Goal: Ask a question: Seek information or help from site administrators or community

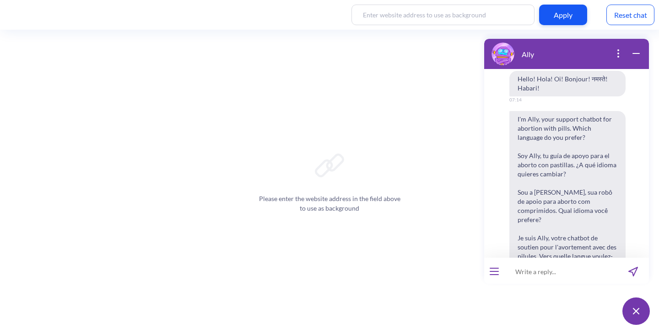
scroll to position [464, 0]
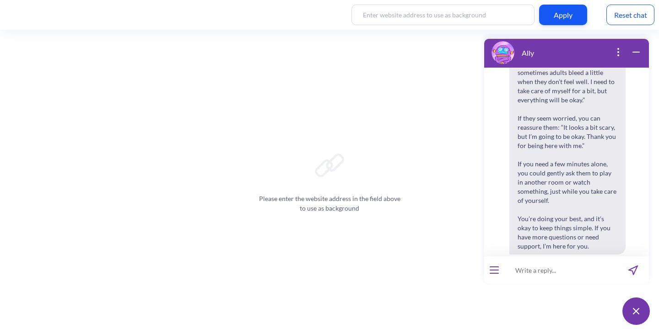
click at [619, 20] on div "Reset chat" at bounding box center [630, 15] width 48 height 21
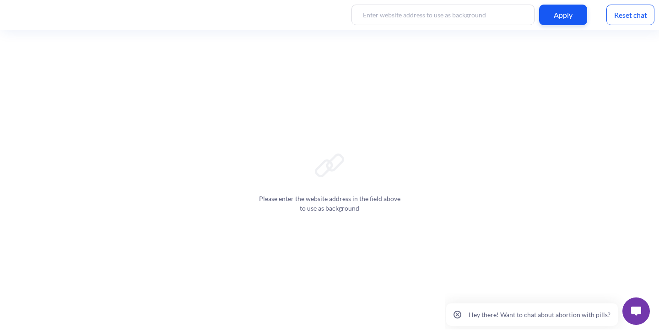
click at [641, 318] on button at bounding box center [635, 311] width 27 height 27
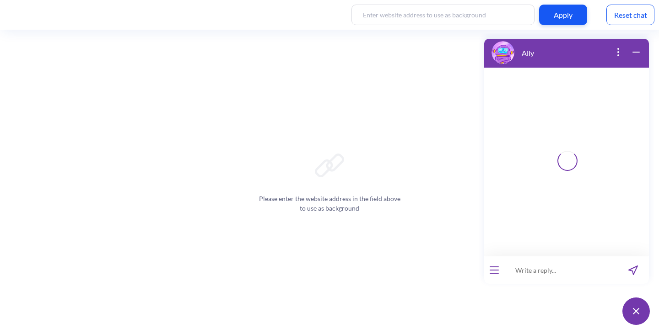
click at [564, 265] on input at bounding box center [560, 270] width 113 height 27
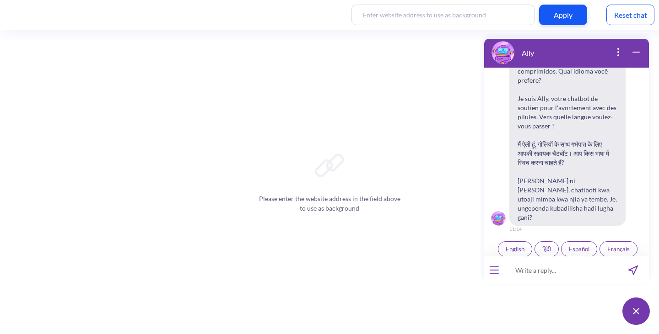
scroll to position [142, 0]
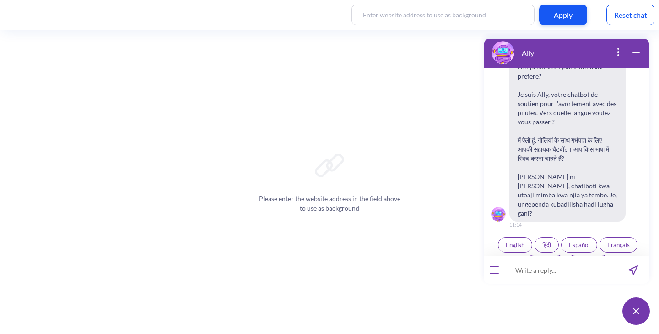
paste input "How will I know the abortion is complete?"
type input "How will I know the abortion is complete?"
click at [498, 237] on button "English" at bounding box center [515, 245] width 34 height 16
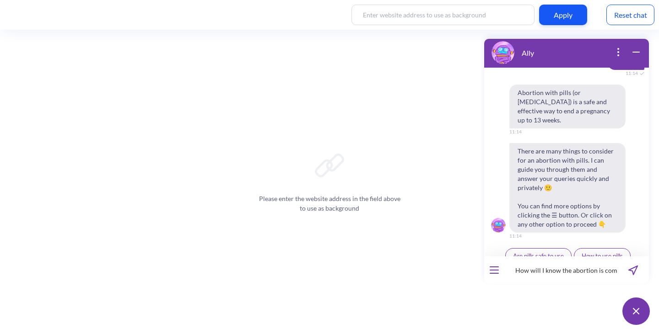
scroll to position [327, 0]
click at [636, 265] on button "send message" at bounding box center [633, 270] width 32 height 27
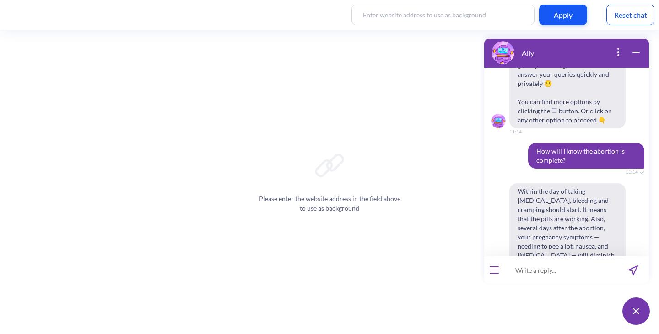
scroll to position [429, 0]
click at [542, 272] on input at bounding box center [560, 270] width 113 height 27
paste input "How will I know the abortion is complete?"
type input "How will I know the abortion is complete?"
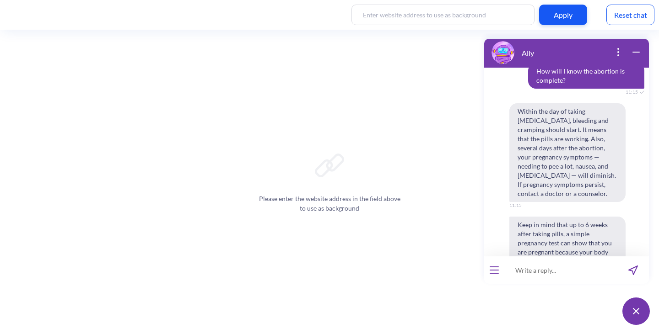
scroll to position [808, 0]
drag, startPoint x: 520, startPoint y: 83, endPoint x: 551, endPoint y: 92, distance: 32.6
click at [551, 103] on span "Within the day of taking misoprostol, bleeding and cramping should start. It me…" at bounding box center [567, 152] width 116 height 99
copy span "Within the day of taking misoprostol"
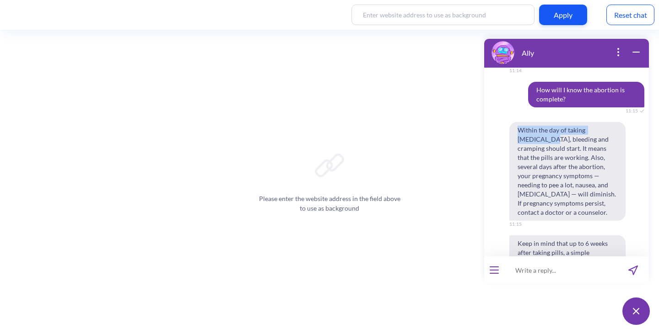
scroll to position [789, 0]
click at [619, 24] on div "Reset chat" at bounding box center [630, 15] width 48 height 21
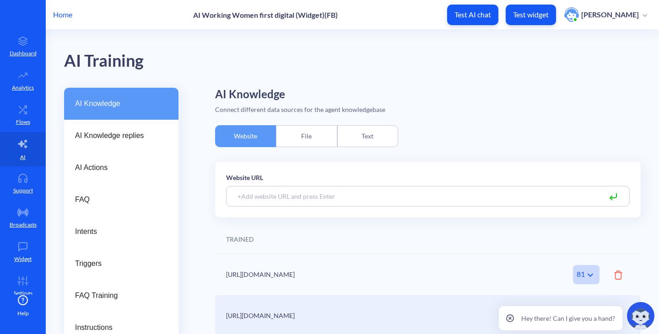
scroll to position [43, 0]
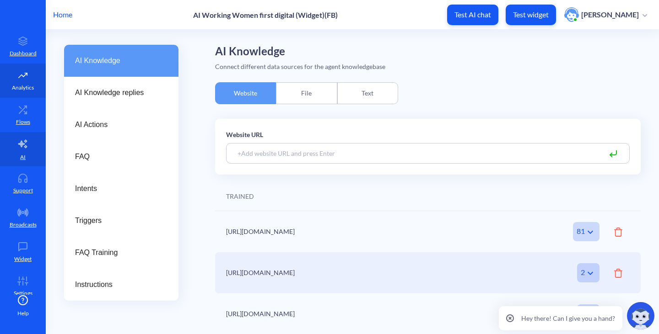
click at [19, 91] on p "Analytics" at bounding box center [23, 88] width 22 height 8
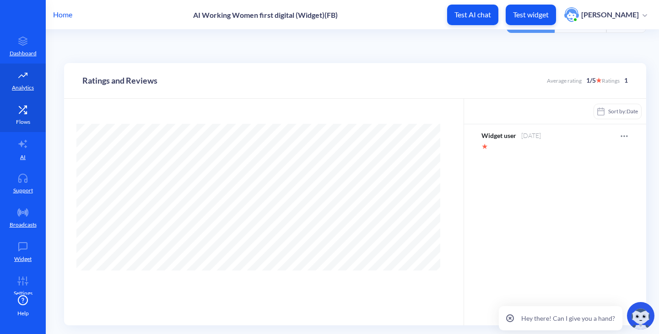
scroll to position [334, 659]
click at [24, 110] on icon at bounding box center [23, 109] width 18 height 9
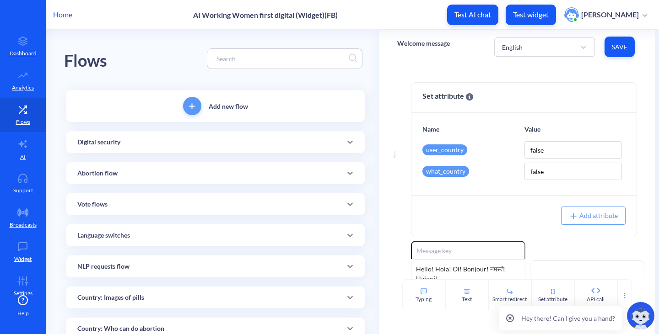
click at [233, 59] on input at bounding box center [280, 59] width 137 height 11
paste input "Within the day of taking misoprostol"
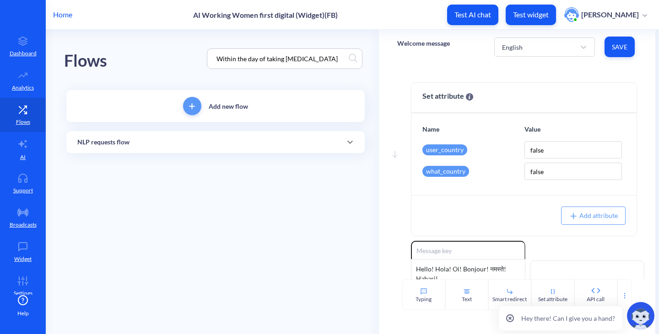
type input "Within the day of taking misoprostol"
click at [196, 150] on div "NLP requests flow" at bounding box center [215, 142] width 298 height 22
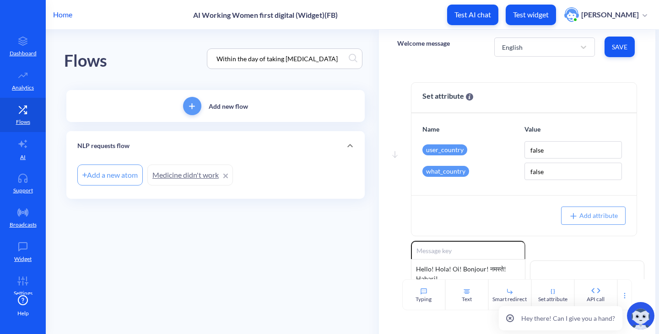
click at [178, 171] on link "Medicine didn't work" at bounding box center [190, 175] width 86 height 21
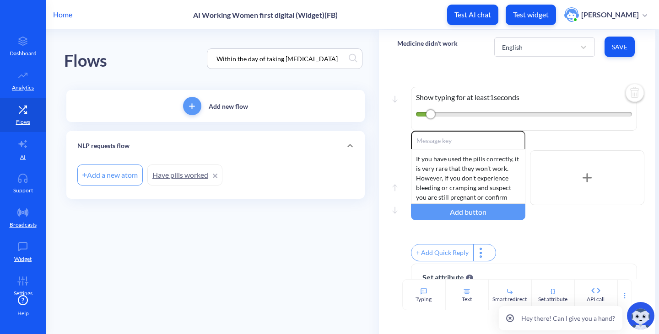
click at [182, 175] on link "Have pills worked" at bounding box center [184, 175] width 75 height 21
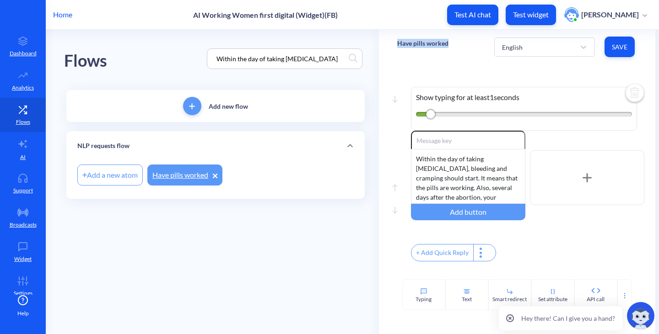
drag, startPoint x: 390, startPoint y: 48, endPoint x: 448, endPoint y: 41, distance: 58.9
click at [448, 41] on div "Have pills worked English Save" at bounding box center [517, 47] width 277 height 34
copy p "Have pills worked"
click at [25, 177] on icon at bounding box center [23, 177] width 8 height 7
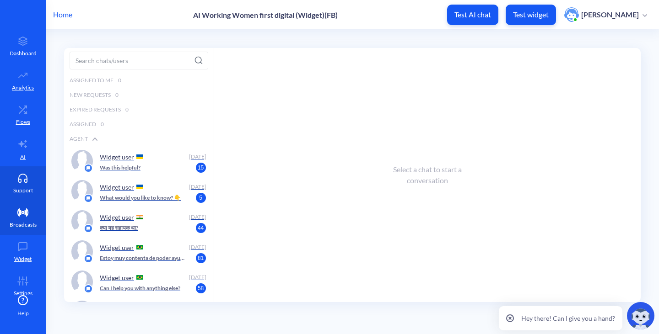
click at [24, 213] on icon at bounding box center [23, 212] width 10 height 7
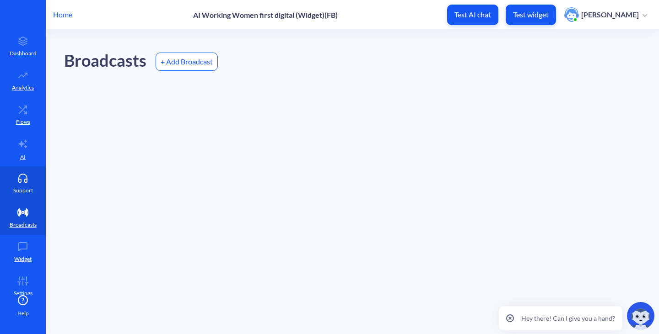
click at [15, 180] on icon at bounding box center [23, 178] width 18 height 9
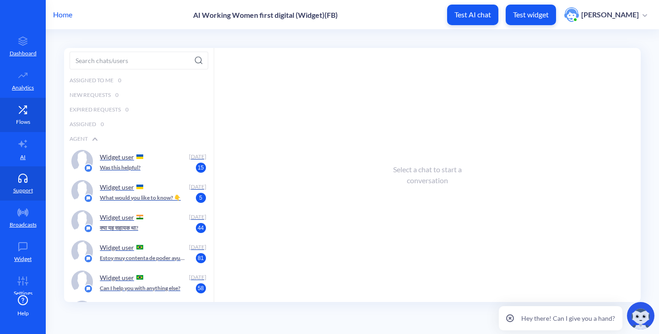
click at [27, 131] on link "Flows" at bounding box center [23, 115] width 46 height 34
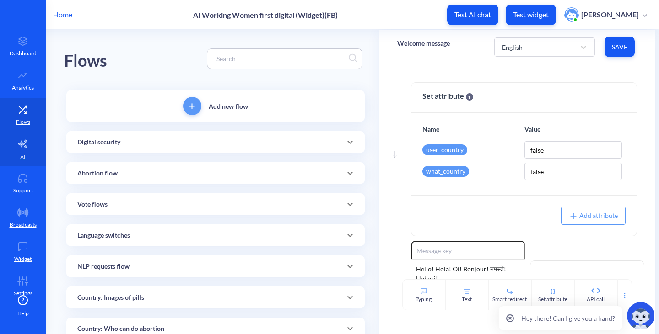
click at [20, 153] on p "AI" at bounding box center [22, 157] width 5 height 8
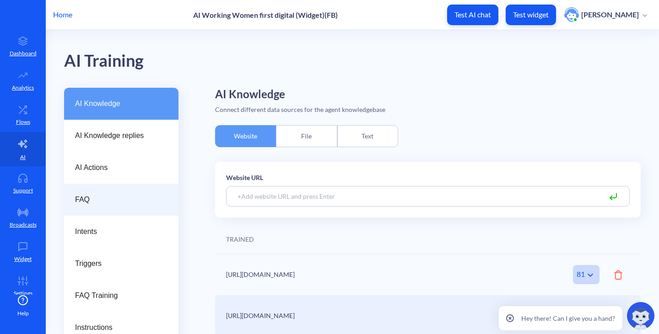
click at [115, 209] on div "FAQ" at bounding box center [121, 200] width 114 height 32
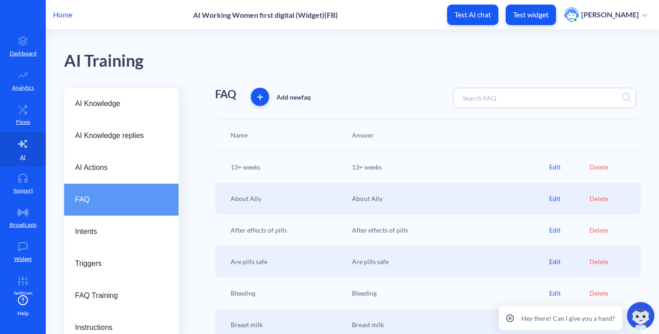
click at [478, 91] on div at bounding box center [544, 98] width 183 height 21
click at [478, 93] on input at bounding box center [498, 98] width 81 height 11
paste input "Have pills worked"
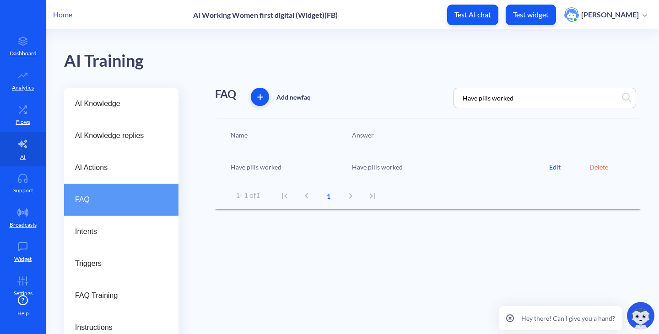
type input "Have pills worked"
click at [549, 165] on div "Edit" at bounding box center [569, 167] width 40 height 10
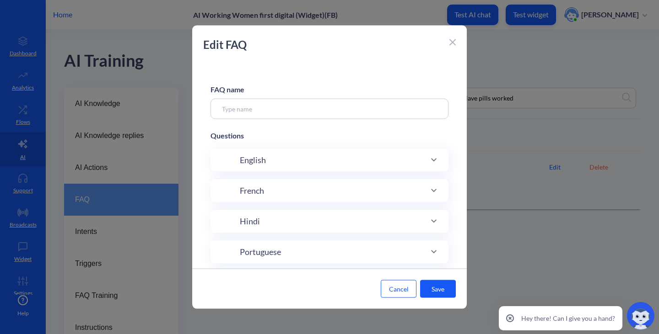
type input "Have pills worked"
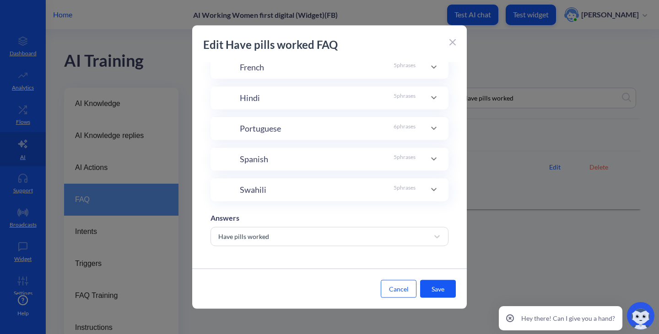
scroll to position [219, 0]
click at [305, 180] on div "Swahili 5 phrases" at bounding box center [329, 189] width 238 height 23
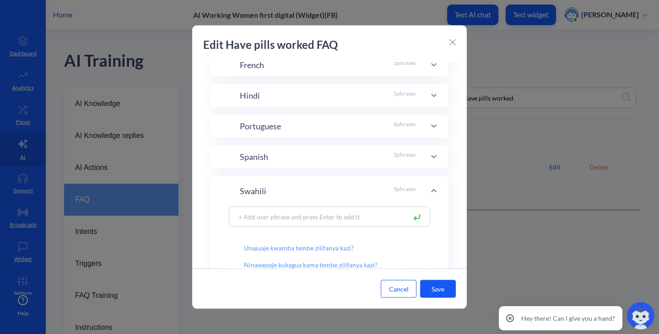
click at [295, 219] on input at bounding box center [320, 216] width 172 height 11
paste input "Nitajuaje mimba imetoka kabisa?"
type input "Nitajuaje mimba imetoka kabisa?"
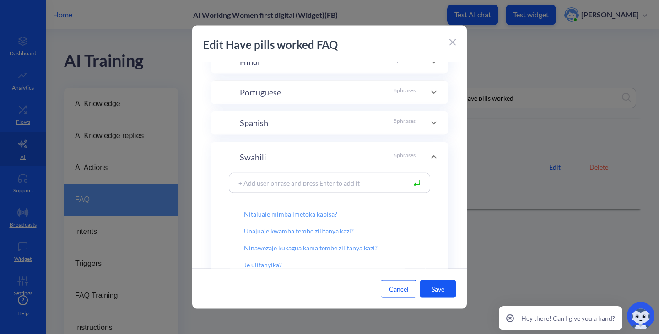
click at [447, 288] on button "Save" at bounding box center [438, 289] width 36 height 18
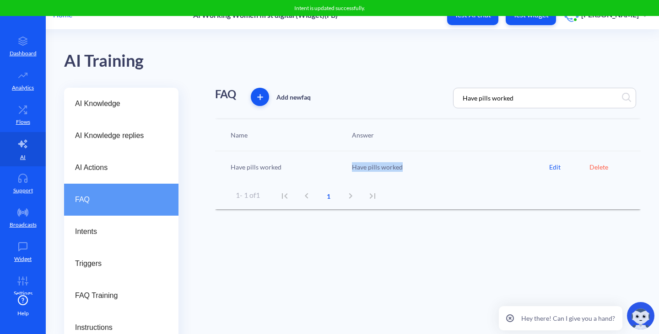
drag, startPoint x: 420, startPoint y: 175, endPoint x: 350, endPoint y: 169, distance: 70.3
click at [350, 169] on div "Have pills worked Have pills worked Edit Delete" at bounding box center [428, 167] width 426 height 32
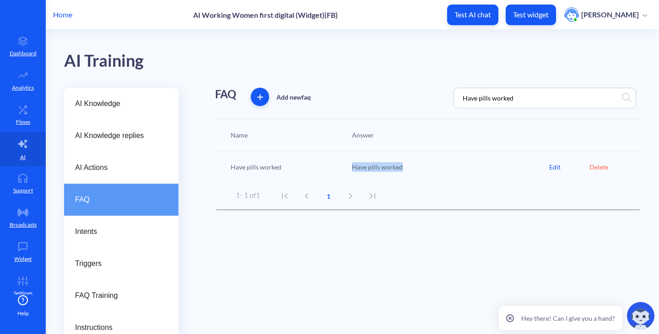
copy div "Have pills worked"
drag, startPoint x: 524, startPoint y: 99, endPoint x: 407, endPoint y: 121, distance: 119.2
click at [407, 121] on div "FAQ Add new faq Have pills worked Name Answer Have pills worked Have pills work…" at bounding box center [428, 216] width 426 height 256
type input "law"
click at [549, 167] on div "Edit" at bounding box center [569, 167] width 40 height 10
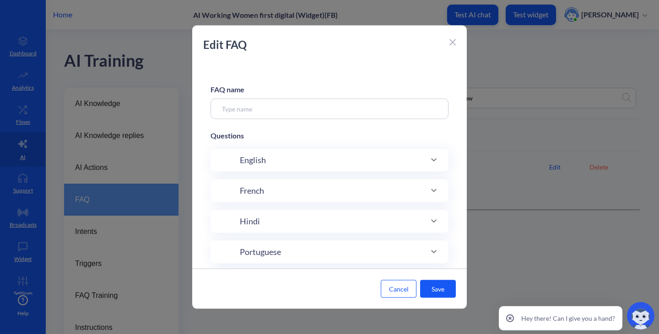
type input "Country: Abortion laws"
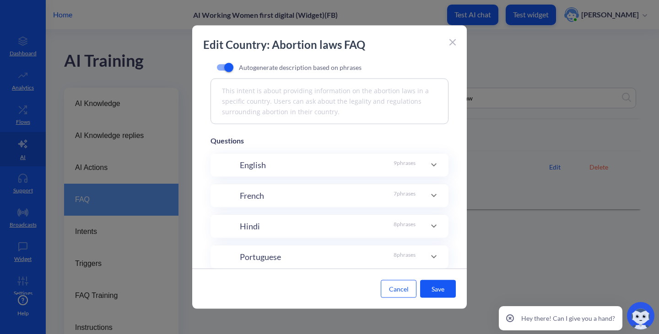
scroll to position [89, 0]
click at [282, 226] on div "Hindi 8 phrases" at bounding box center [328, 226] width 176 height 12
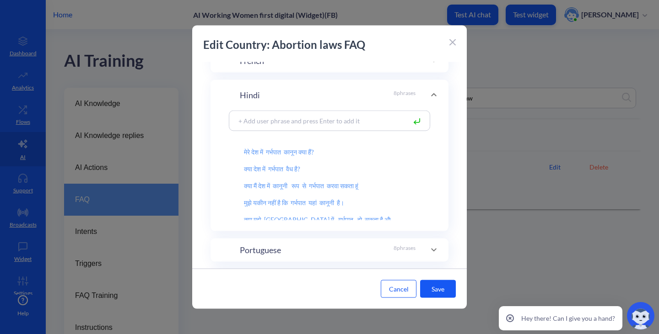
scroll to position [224, 0]
click at [269, 124] on input at bounding box center [320, 120] width 172 height 11
paste input "भारत में कितने सप्ताह तक गर्भपात किया जा सकता है?"
type input "भारत में कितने सप्ताह तक गर्भपात किया जा सकता है?"
click at [414, 119] on rect at bounding box center [416, 121] width 5 height 5
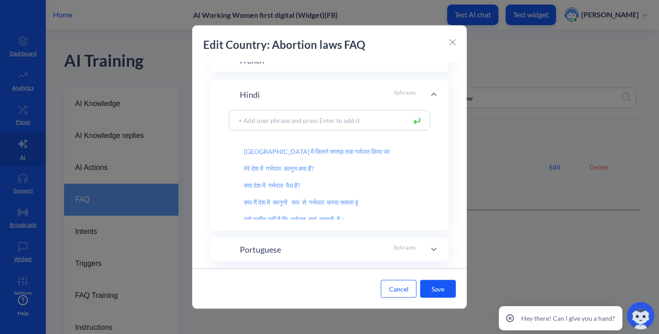
click at [436, 292] on button "Save" at bounding box center [438, 289] width 36 height 18
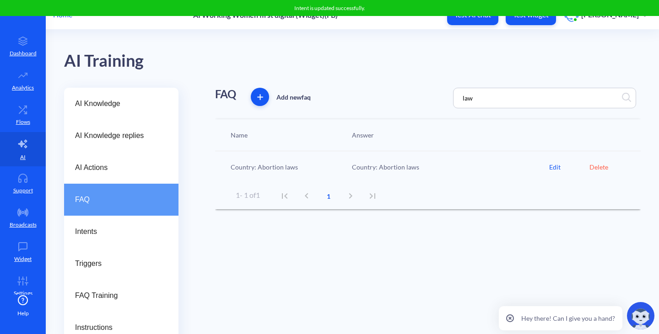
click at [554, 52] on div "AI Training" at bounding box center [352, 59] width 576 height 58
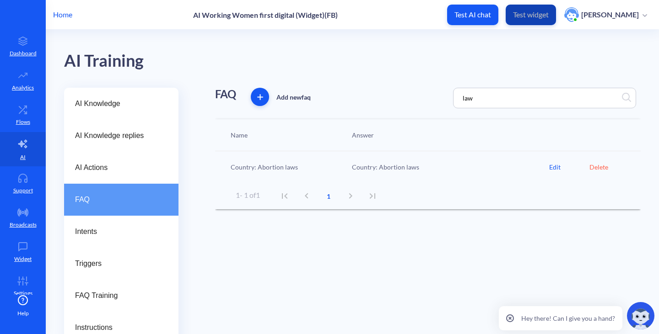
click at [533, 20] on button "Test widget" at bounding box center [531, 15] width 50 height 21
click at [549, 165] on div "Edit" at bounding box center [569, 167] width 40 height 10
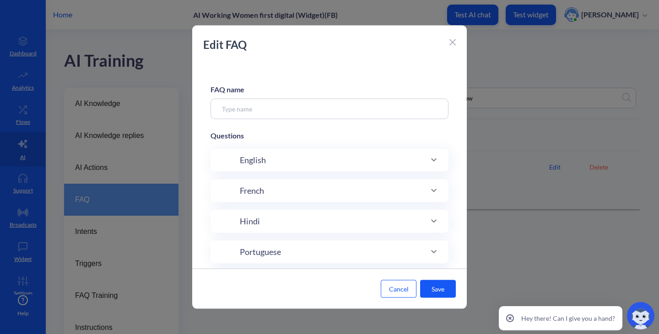
type input "Country: Abortion laws"
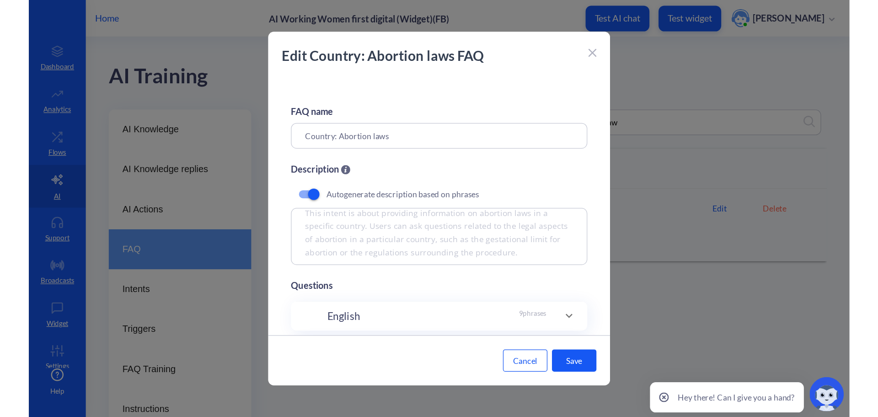
scroll to position [8, 0]
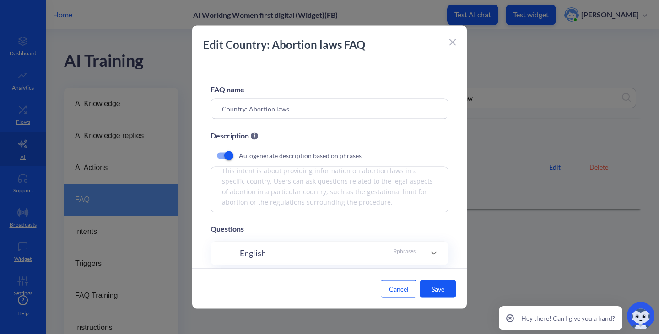
click at [452, 41] on icon at bounding box center [452, 42] width 6 height 6
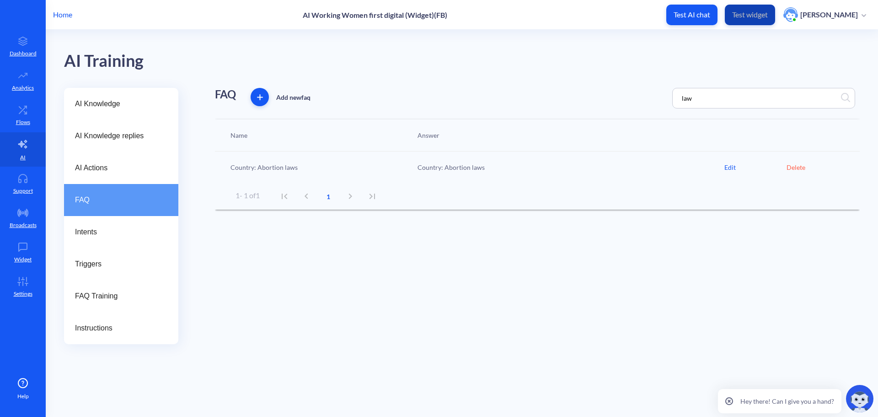
click at [658, 9] on button "Test widget" at bounding box center [750, 15] width 50 height 21
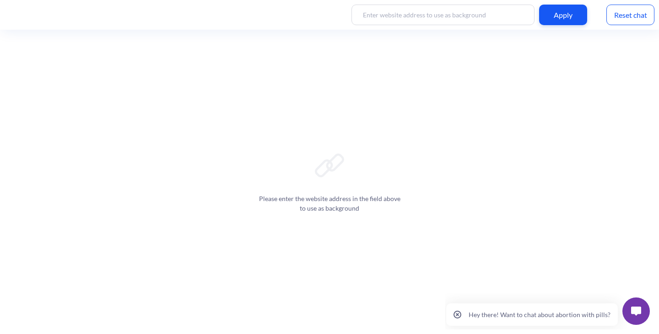
click at [630, 300] on button at bounding box center [635, 311] width 27 height 27
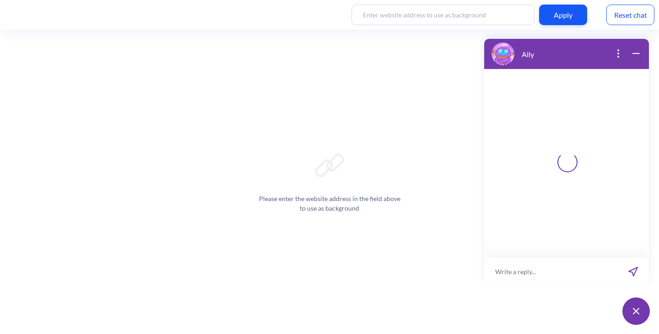
scroll to position [1, 0]
click at [549, 275] on input at bounding box center [560, 270] width 113 height 27
paste input "Nitajuaje mimba imetoka kabisa?"
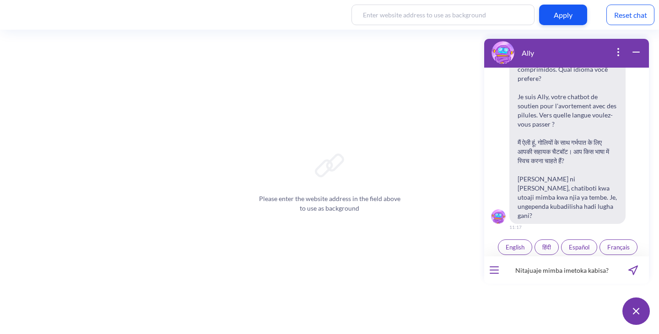
scroll to position [142, 0]
type input "Nitajuaje mimba imetoka kabisa?"
click at [626, 271] on button "send message" at bounding box center [633, 270] width 32 height 27
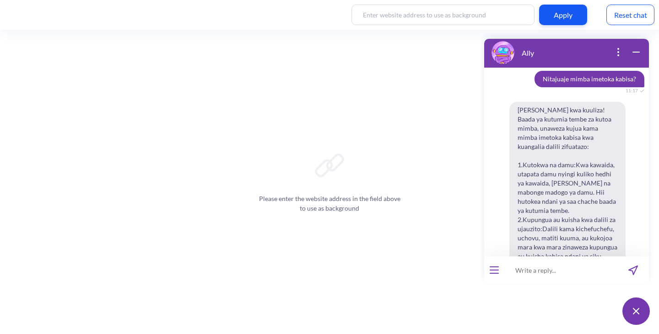
scroll to position [308, 0]
click at [531, 278] on input at bounding box center [560, 270] width 113 height 27
paste input "Nitajuaje mimba imetoka kabisa?"
type input "Nitajuaje mimba imetoka kabisa?"
click at [636, 274] on icon "send message" at bounding box center [633, 271] width 10 height 10
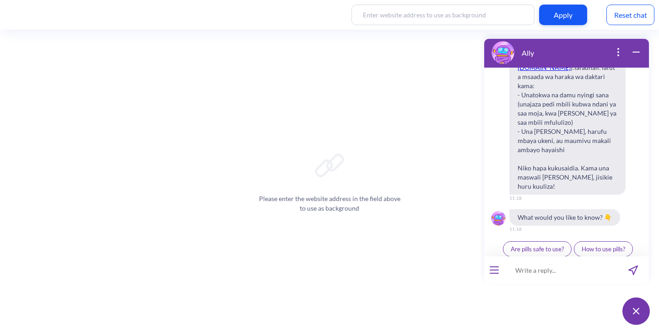
scroll to position [1180, 0]
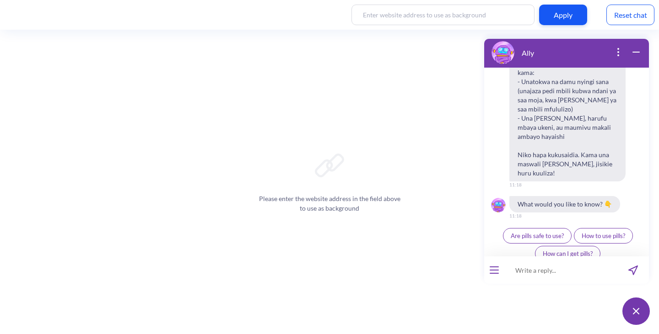
click at [622, 16] on div "Reset chat" at bounding box center [630, 15] width 48 height 21
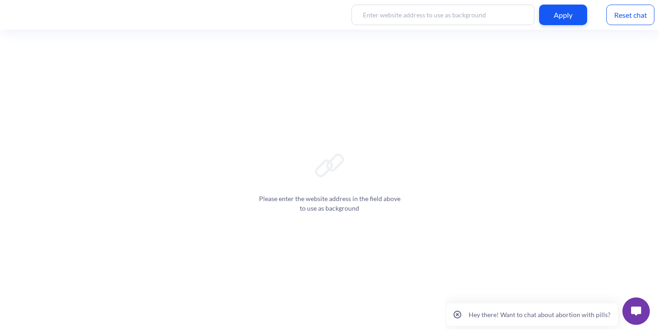
click at [634, 302] on button at bounding box center [635, 311] width 27 height 27
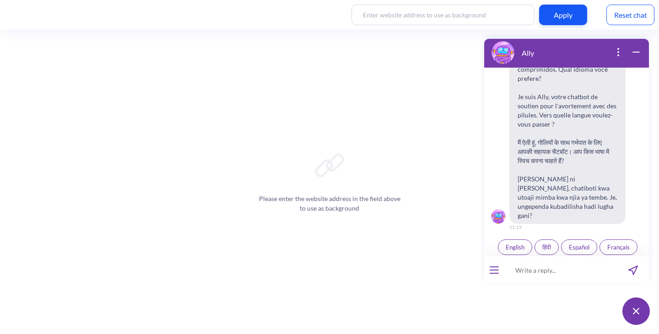
scroll to position [142, 0]
click at [506, 242] on span "English" at bounding box center [515, 245] width 19 height 7
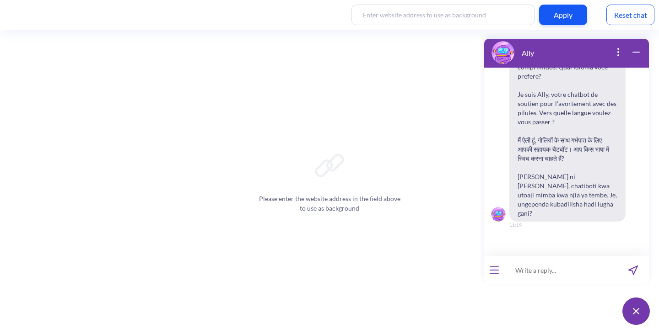
click at [533, 279] on input at bounding box center [560, 270] width 113 height 27
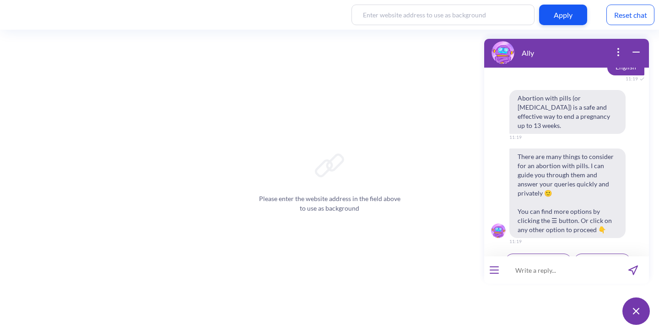
scroll to position [327, 0]
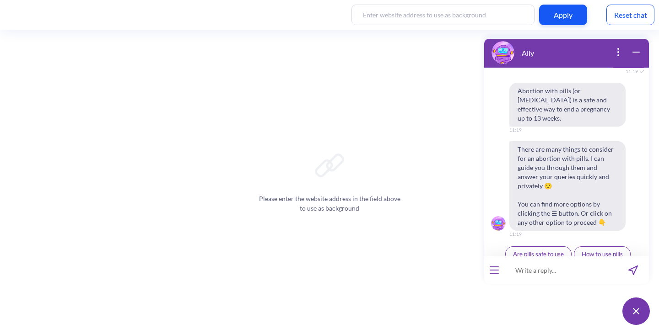
click at [533, 279] on input at bounding box center [560, 270] width 113 height 27
paste input "Nitajuaje mimba imetoka kabisa?"
type input "Nitajuaje mimba imetoka kabisa?"
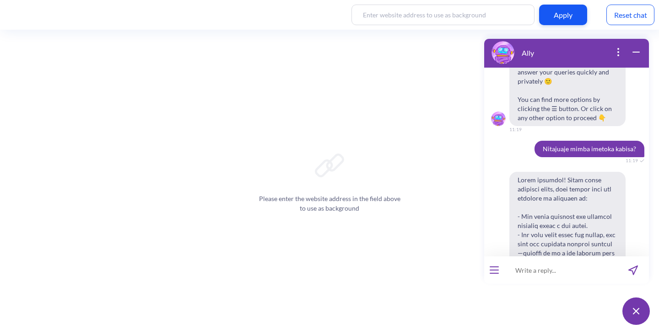
scroll to position [432, 0]
click at [635, 14] on div "Reset chat" at bounding box center [630, 15] width 48 height 21
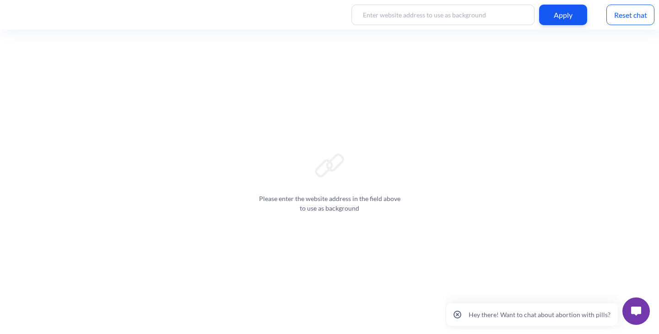
click at [635, 307] on button at bounding box center [635, 311] width 27 height 27
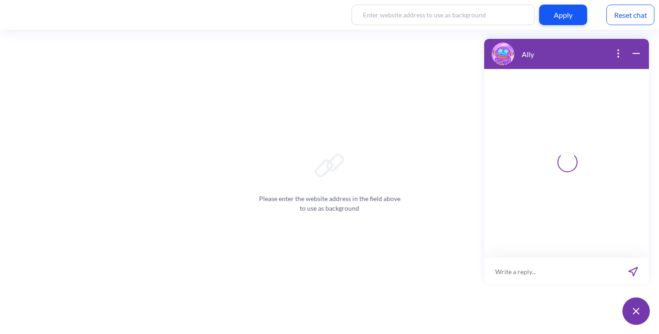
scroll to position [1, 0]
click at [559, 272] on input at bounding box center [560, 270] width 113 height 27
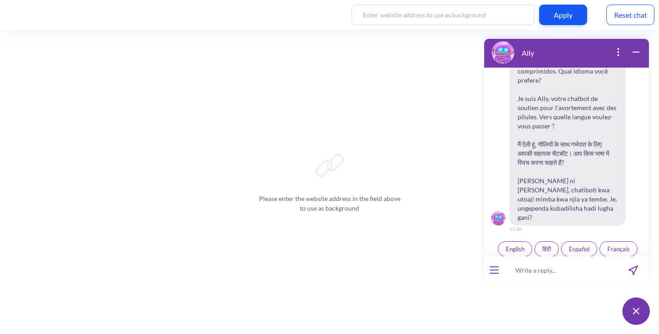
scroll to position [142, 0]
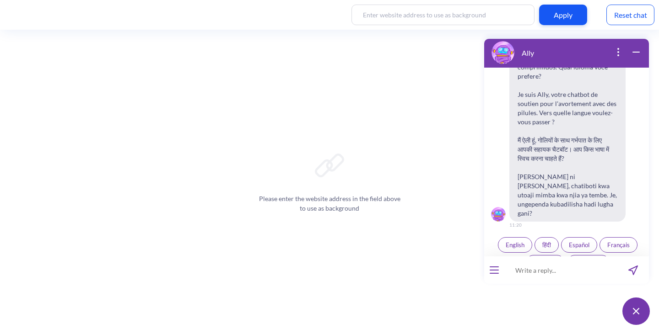
click at [546, 259] on span "Kiswahili" at bounding box center [544, 262] width 23 height 7
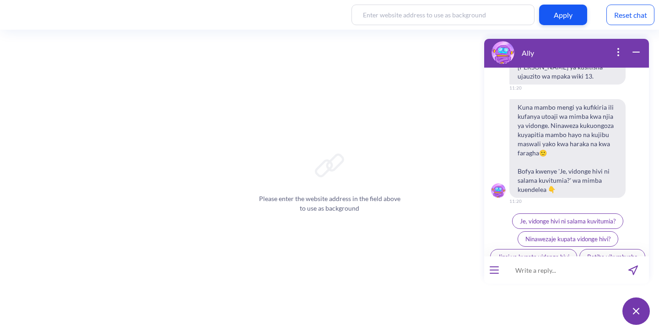
scroll to position [390, 0]
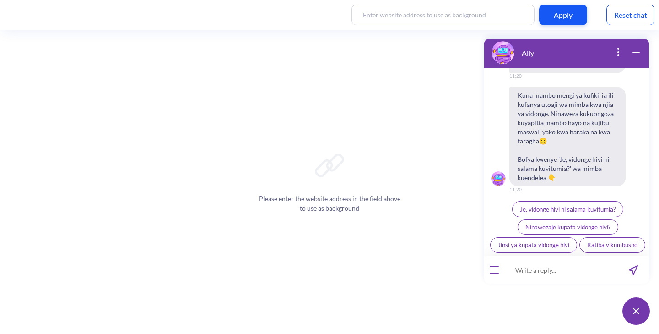
click at [534, 267] on input at bounding box center [560, 270] width 113 height 27
paste input "Nitajuaje mimba imetoka kabisa?"
type input "Nitajuaje mimba imetoka kabisa?"
click at [636, 264] on button "send message" at bounding box center [633, 270] width 32 height 27
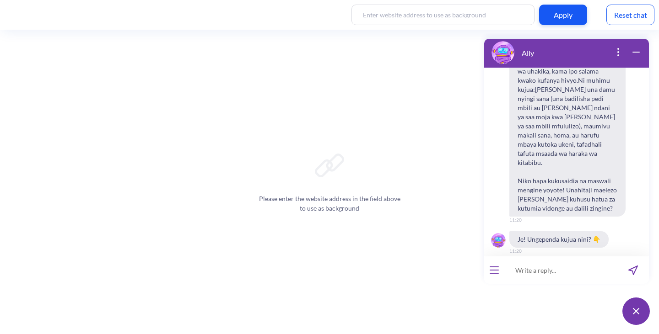
scroll to position [942, 0]
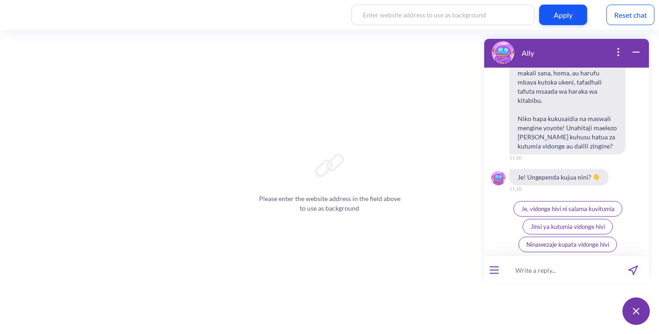
click at [615, 16] on div "Reset chat" at bounding box center [630, 15] width 48 height 21
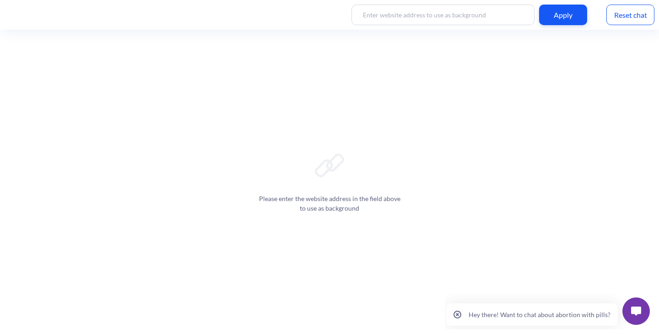
click at [634, 304] on button at bounding box center [635, 311] width 27 height 27
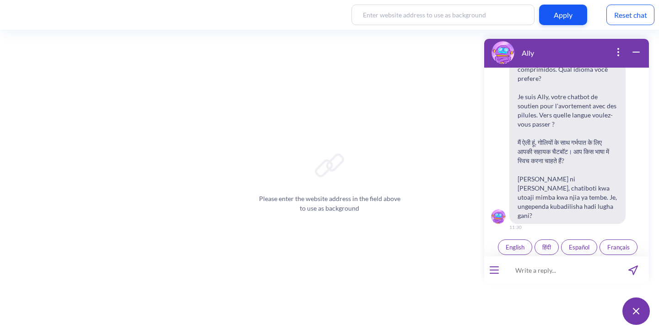
scroll to position [142, 0]
click at [542, 242] on span "हिंदी" at bounding box center [546, 245] width 9 height 7
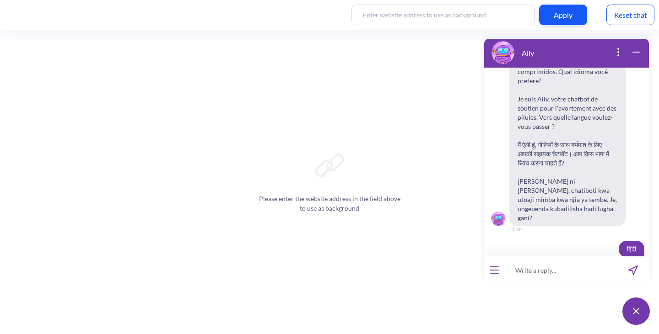
scroll to position [147, 0]
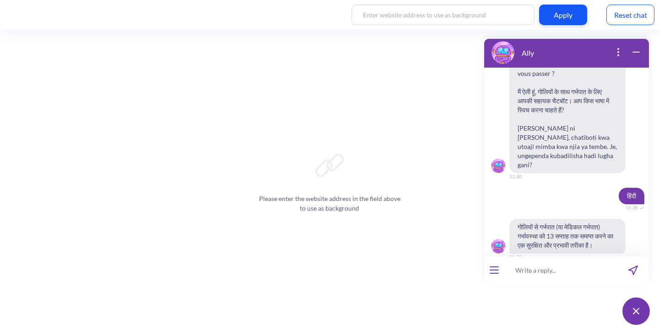
click at [530, 274] on input at bounding box center [560, 270] width 113 height 27
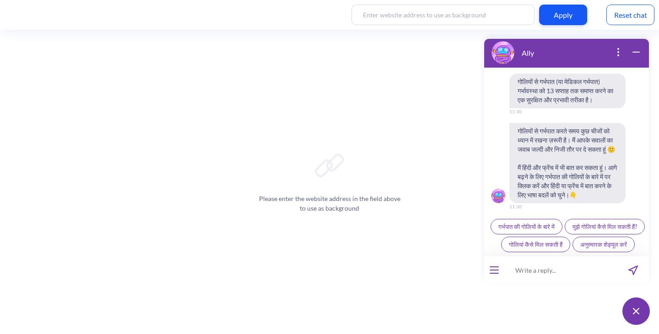
scroll to position [345, 0]
click at [544, 271] on input at bounding box center [560, 270] width 113 height 27
paste input "भारत में कितने सप्ताह तक गर्भपात किया जा सकता है?"
type input "भारत में कितने सप्ताह तक गर्भपात किया जा सकता है?"
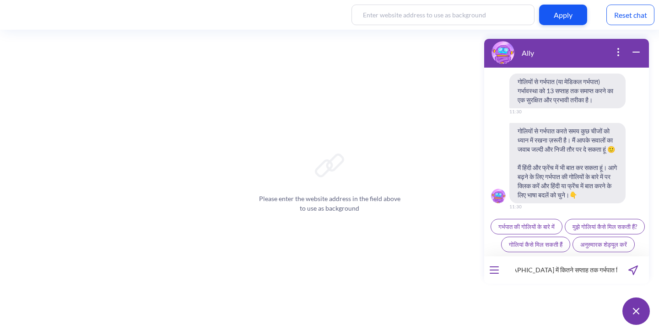
scroll to position [0, 0]
click at [637, 268] on icon "send message" at bounding box center [633, 271] width 10 height 10
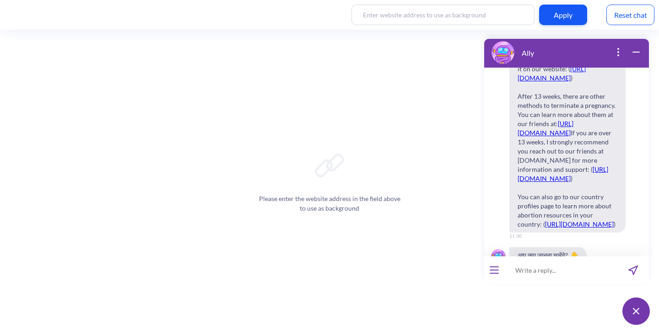
scroll to position [500, 0]
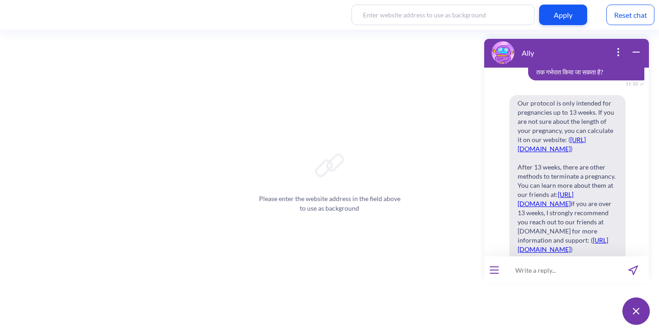
click at [636, 12] on div "Reset chat" at bounding box center [630, 15] width 48 height 21
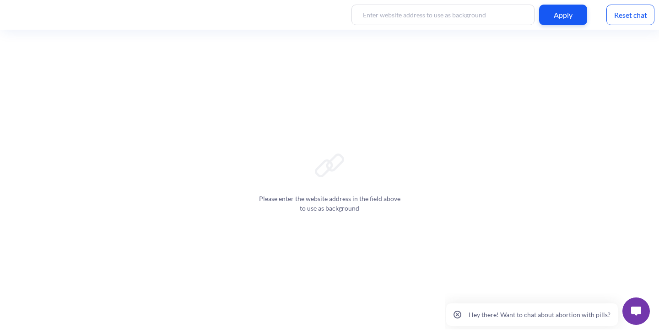
click at [638, 312] on img at bounding box center [636, 311] width 10 height 9
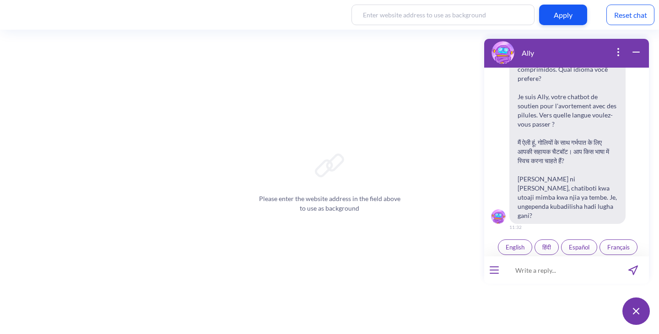
scroll to position [142, 0]
click at [538, 237] on button "हिंदी" at bounding box center [546, 245] width 24 height 16
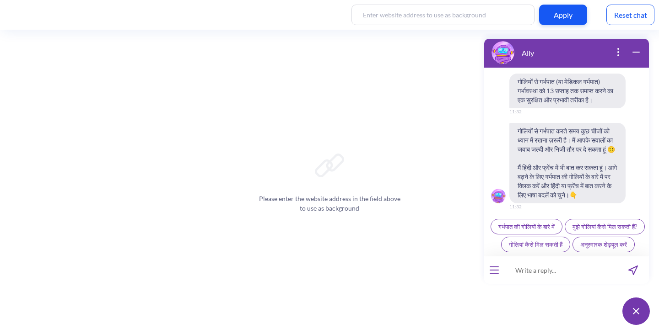
scroll to position [345, 0]
click at [566, 274] on input at bounding box center [560, 270] width 113 height 27
paste input "[GEOGRAPHIC_DATA] में कितने सप्ताह तक गर्भपात किया जा सकता है?"
type input "[GEOGRAPHIC_DATA] में कितने सप्ताह तक गर्भपात किया जा सकता है?"
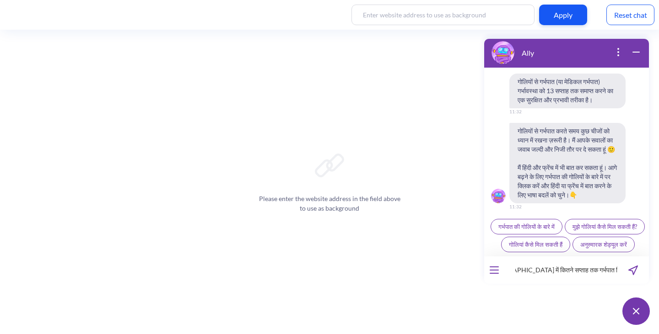
scroll to position [0, 0]
click at [634, 267] on icon "send message" at bounding box center [633, 271] width 10 height 10
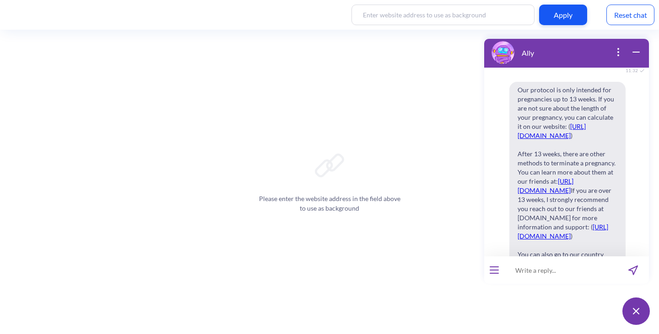
scroll to position [513, 0]
click at [630, 24] on div "Reset chat" at bounding box center [630, 15] width 48 height 21
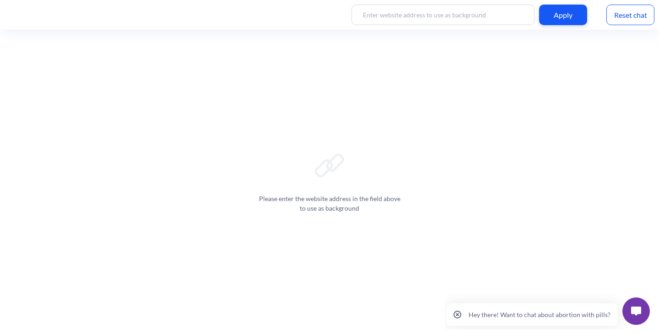
click at [641, 317] on button at bounding box center [635, 311] width 27 height 27
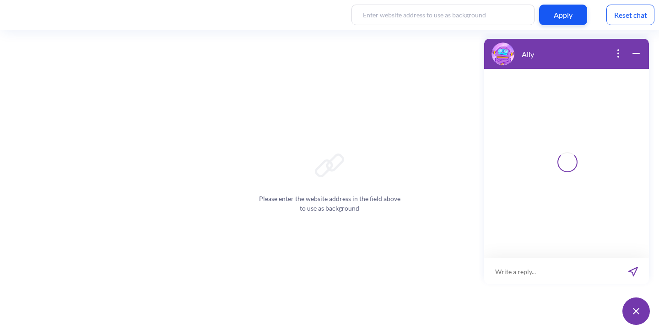
scroll to position [1, 0]
click at [549, 281] on input at bounding box center [560, 270] width 113 height 27
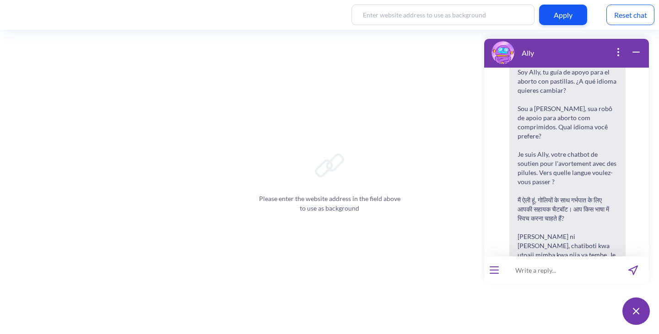
click at [544, 275] on input at bounding box center [560, 270] width 113 height 27
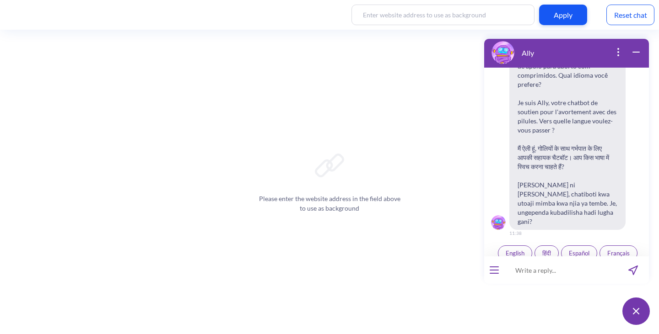
scroll to position [142, 0]
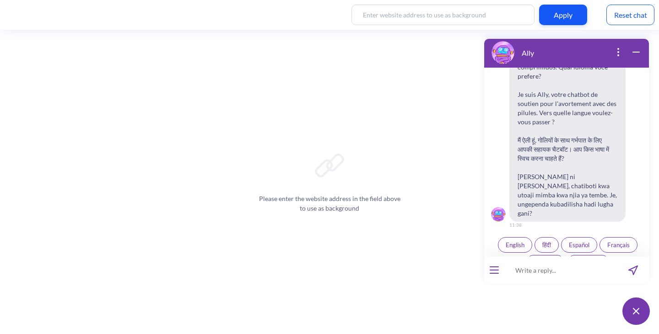
paste input "Can I have an abortion at home?"
type input "Can I have an abortion at home?"
click at [639, 272] on button "send message" at bounding box center [633, 270] width 32 height 27
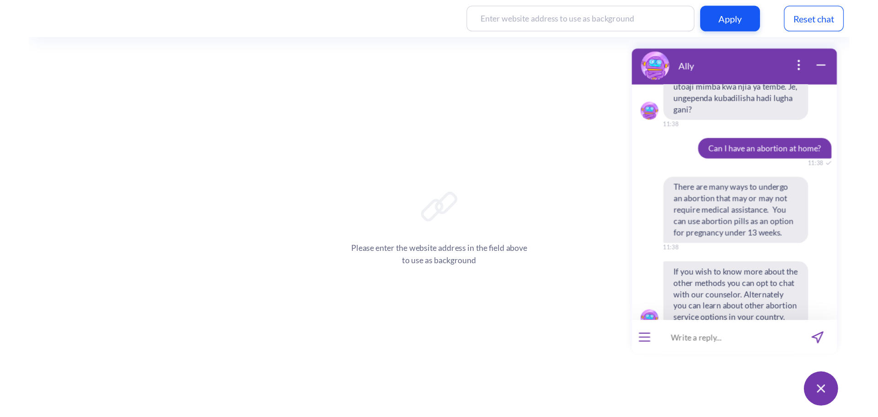
scroll to position [291, 0]
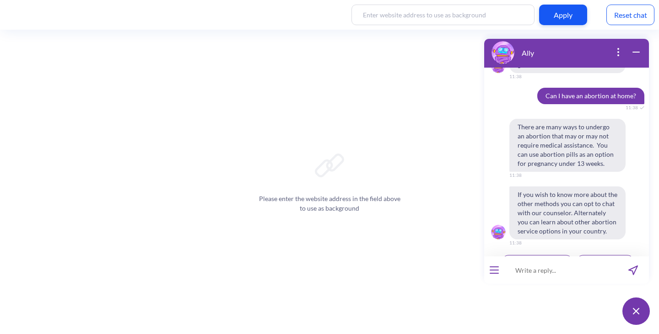
click at [513, 119] on span "There are many ways to undergo an abortion that may or may not require medical …" at bounding box center [567, 145] width 116 height 53
drag, startPoint x: 513, startPoint y: 105, endPoint x: 590, endPoint y: 129, distance: 80.9
click at [590, 129] on span "There are many ways to undergo an abortion that may or may not require medical …" at bounding box center [567, 145] width 116 height 53
copy span "There are many ways to undergo an abortion that may or may not require medical …"
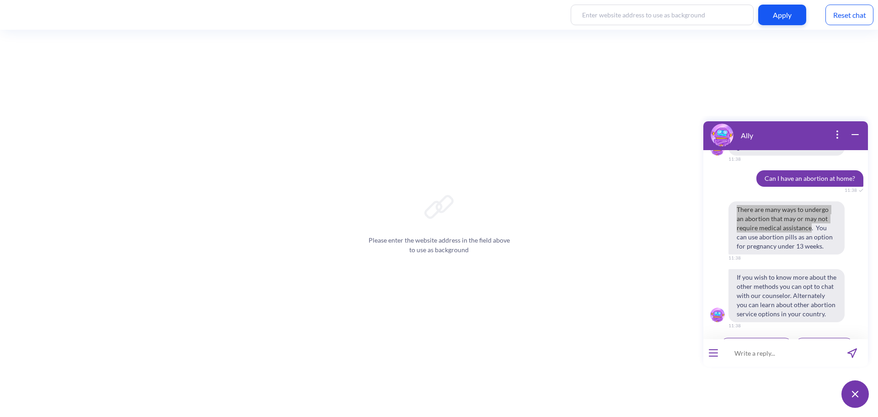
click at [658, 6] on div "Apply Reset chat" at bounding box center [439, 15] width 878 height 30
click at [658, 13] on div "Reset chat" at bounding box center [850, 15] width 48 height 21
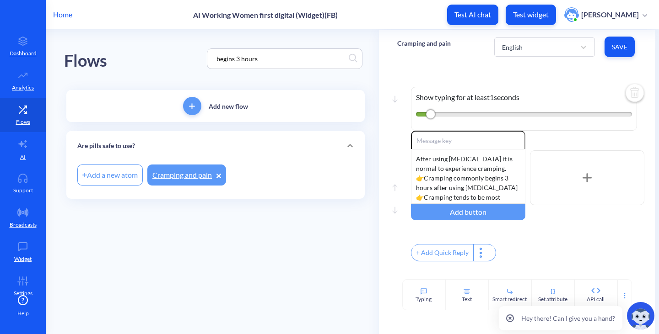
drag, startPoint x: 272, startPoint y: 61, endPoint x: 129, endPoint y: 61, distance: 143.7
click at [129, 61] on div "Flows begins 3 hours" at bounding box center [215, 59] width 303 height 58
paste input "There are many ways to undergo an abortion that may or may not require medical …"
type input "There are many ways to undergo an abortion that may or may not require medical …"
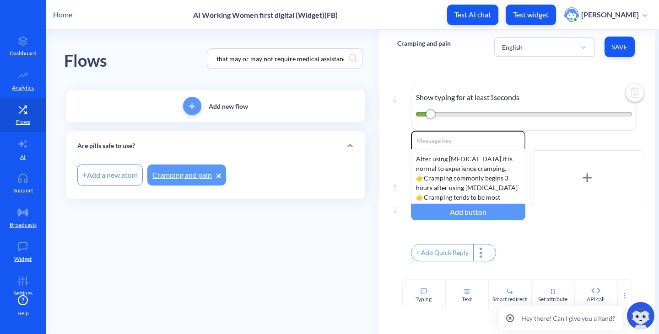
scroll to position [0, 0]
click at [180, 69] on div "Flows There are many ways to undergo an abortion that may or may not require me…" at bounding box center [215, 59] width 303 height 58
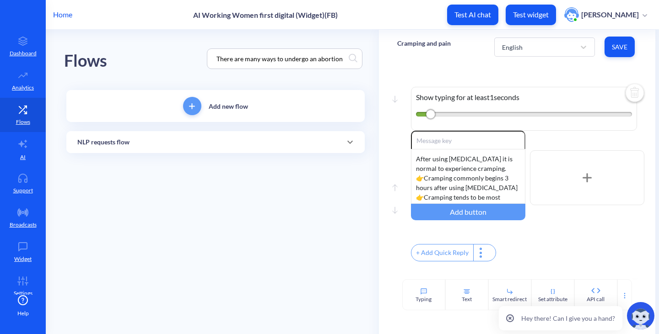
click at [140, 145] on div "NLP requests flow" at bounding box center [215, 143] width 276 height 10
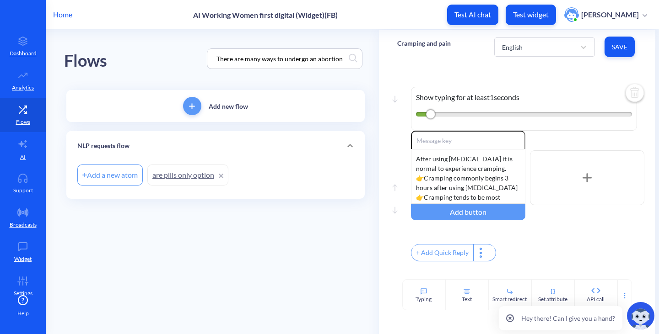
click at [162, 172] on link "are pills only option" at bounding box center [187, 175] width 81 height 21
click at [197, 177] on link "are pills only option" at bounding box center [187, 175] width 81 height 21
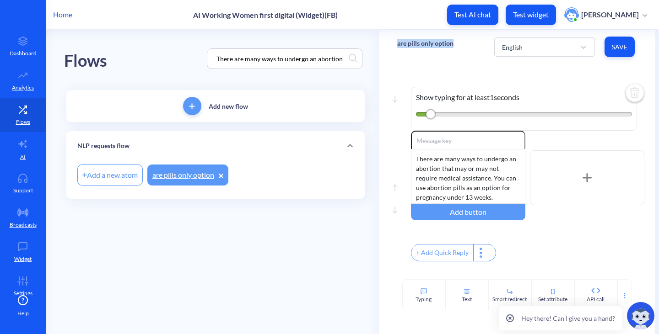
drag, startPoint x: 459, startPoint y: 41, endPoint x: 397, endPoint y: 44, distance: 61.8
click at [397, 44] on div "are pills only option English Save" at bounding box center [517, 47] width 277 height 34
copy p "are pills only option"
click at [25, 143] on icon at bounding box center [22, 144] width 11 height 11
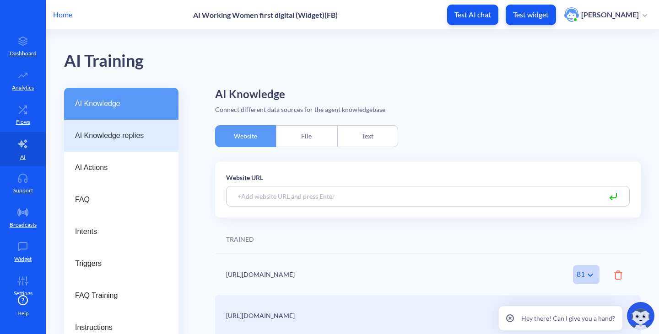
click at [113, 148] on div "AI Knowledge replies" at bounding box center [121, 136] width 114 height 32
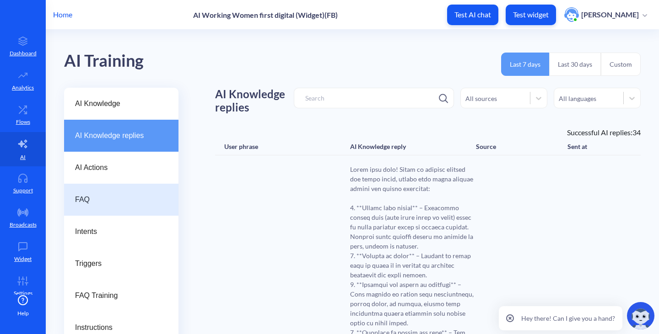
click at [111, 200] on span "FAQ" at bounding box center [117, 199] width 85 height 11
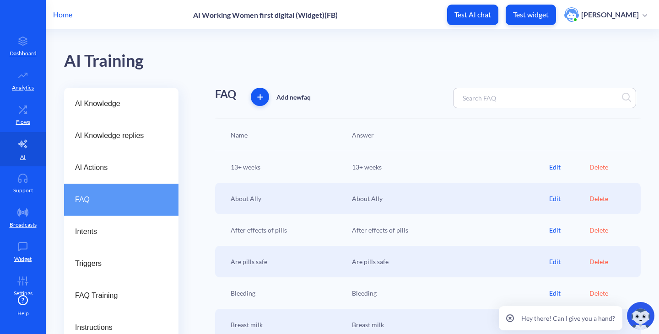
click at [484, 102] on input at bounding box center [498, 98] width 81 height 11
paste input "are pills only option"
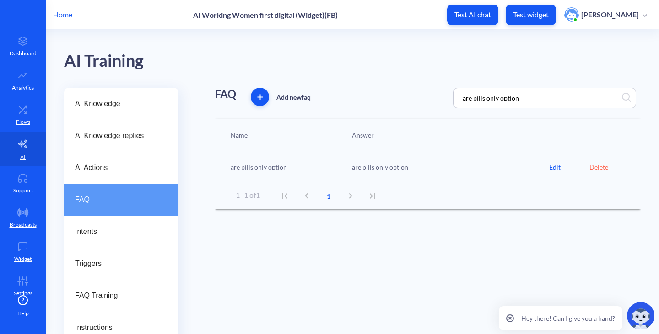
type input "are pills only option"
click at [551, 166] on div "Edit" at bounding box center [569, 167] width 40 height 10
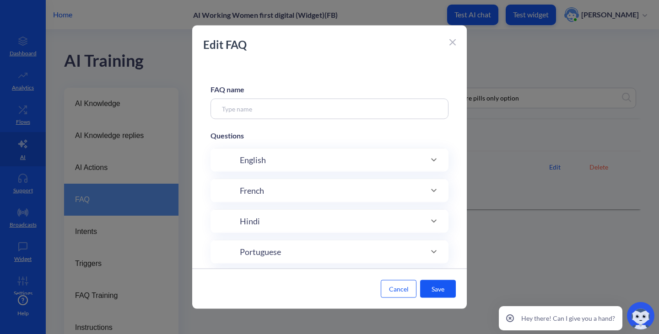
type input "are pills only option"
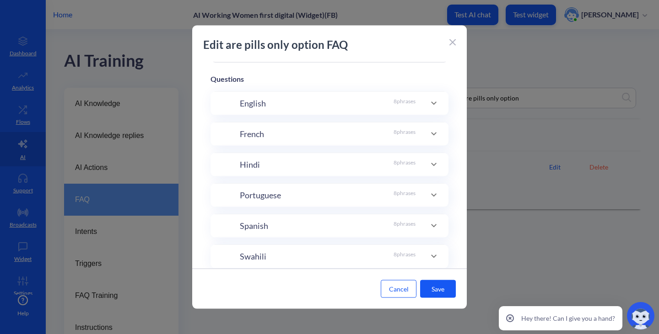
scroll to position [151, 0]
click at [341, 166] on div "Hindi 8 phrases" at bounding box center [328, 164] width 176 height 12
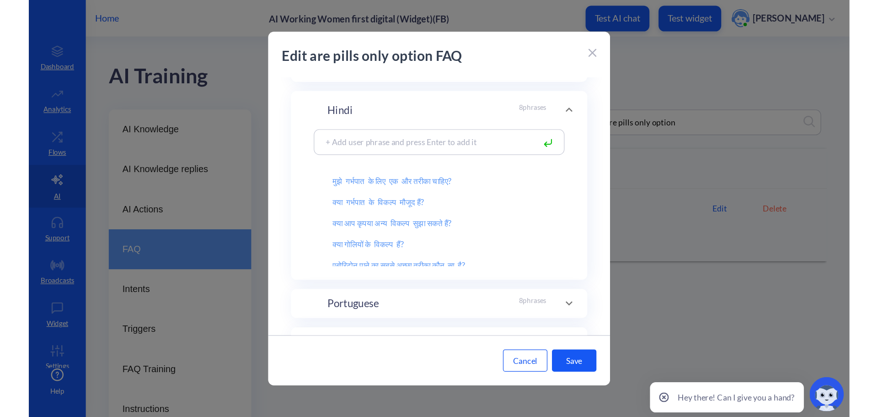
scroll to position [230, 0]
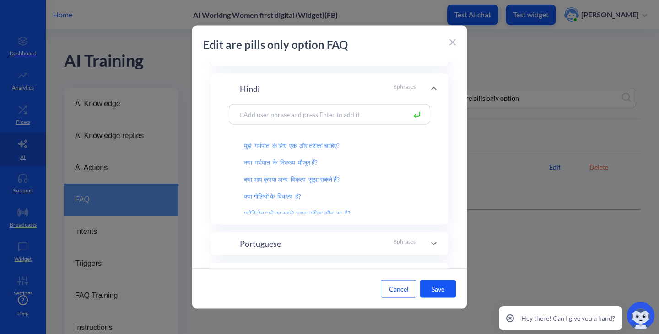
click at [345, 117] on input at bounding box center [320, 114] width 172 height 11
paste input "क्या मैं घर पर गर्भपात करा सकती हूँ?"
type input "क्या मैं घर पर गर्भपात करा सकती हूँ?"
click at [415, 113] on rect at bounding box center [416, 115] width 5 height 5
click at [444, 283] on button "Save" at bounding box center [438, 289] width 36 height 18
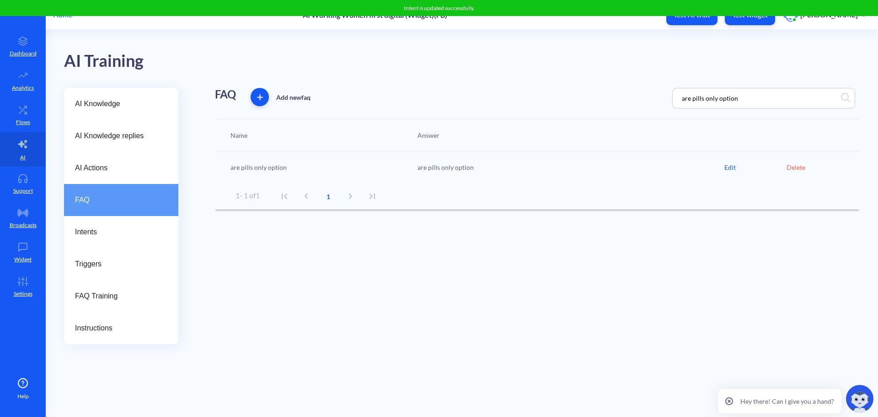
click at [658, 168] on div "Edit" at bounding box center [756, 167] width 62 height 10
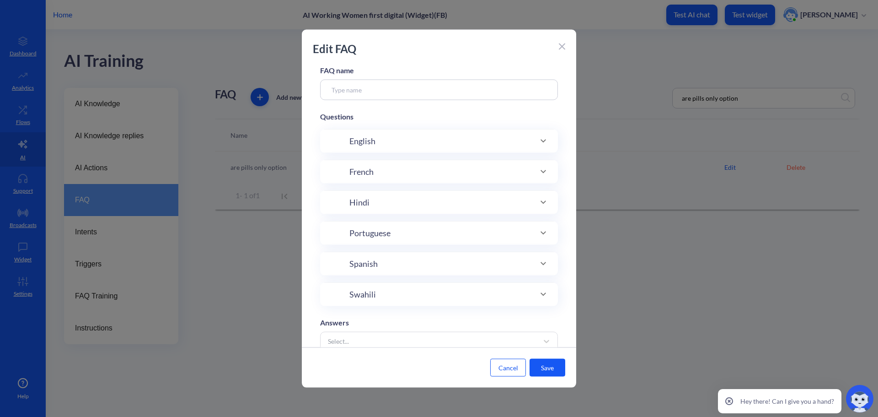
scroll to position [46, 0]
click at [395, 175] on div "Hindi" at bounding box center [439, 179] width 201 height 12
type input "are pills only option"
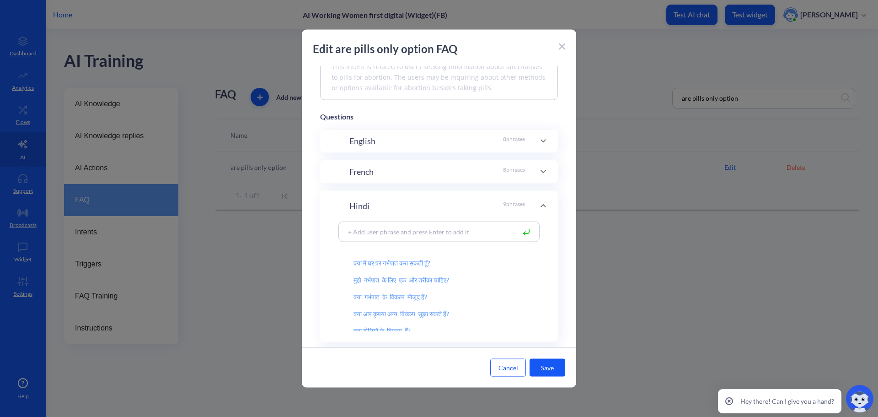
scroll to position [183, 0]
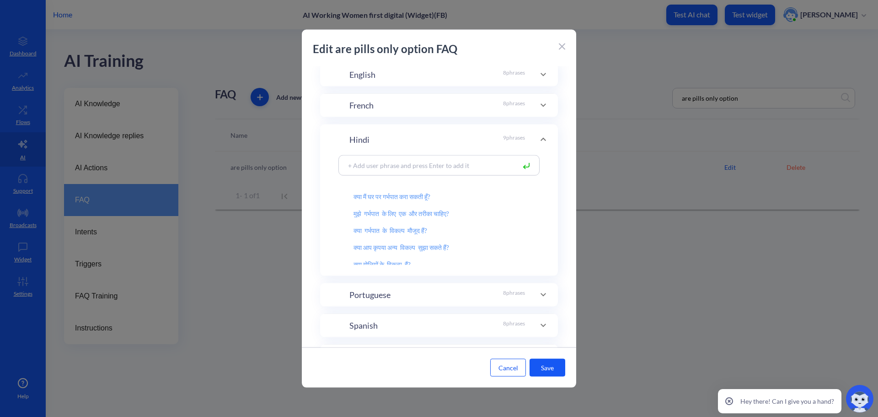
click at [393, 165] on input at bounding box center [430, 165] width 172 height 11
paste input "क्या मैं घर पर गर्भपात करा सकती हूँ?"
type input "क्या मैं घर पर गर्भपात करा सकती हूँ?"
click at [515, 334] on button "Cancel" at bounding box center [508, 368] width 36 height 18
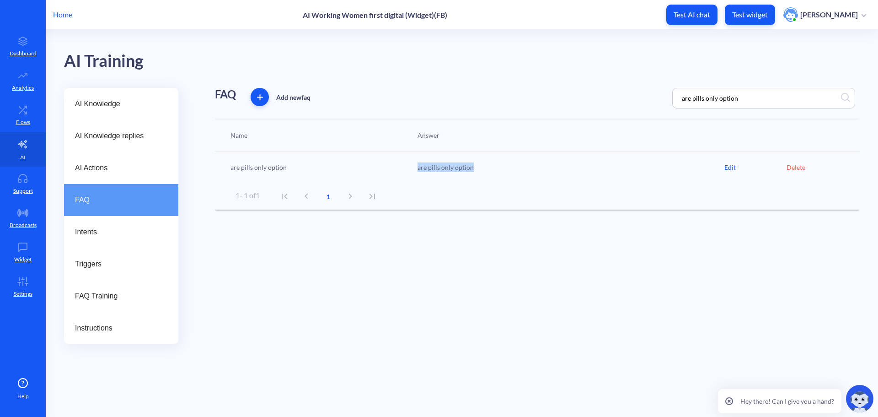
drag, startPoint x: 444, startPoint y: 172, endPoint x: 407, endPoint y: 165, distance: 37.3
click at [407, 165] on div "are pills only option are pills only option Edit Delete" at bounding box center [537, 167] width 645 height 32
copy div "are pills only option"
click at [29, 111] on icon at bounding box center [23, 109] width 18 height 9
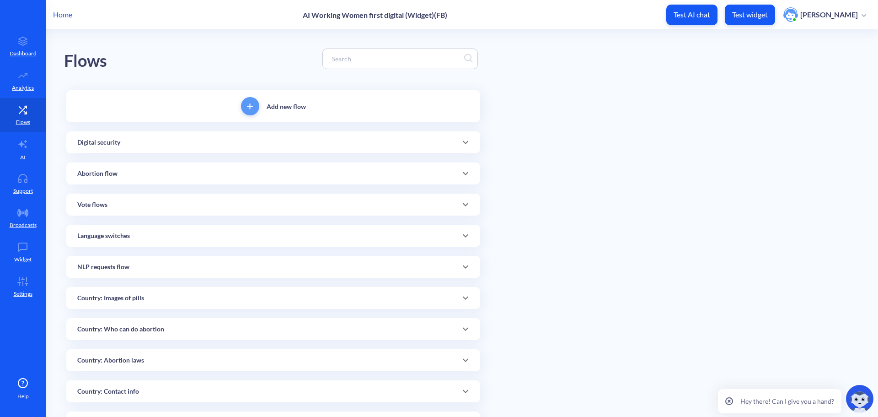
click at [354, 61] on input at bounding box center [396, 59] width 137 height 11
paste input "are pills only option"
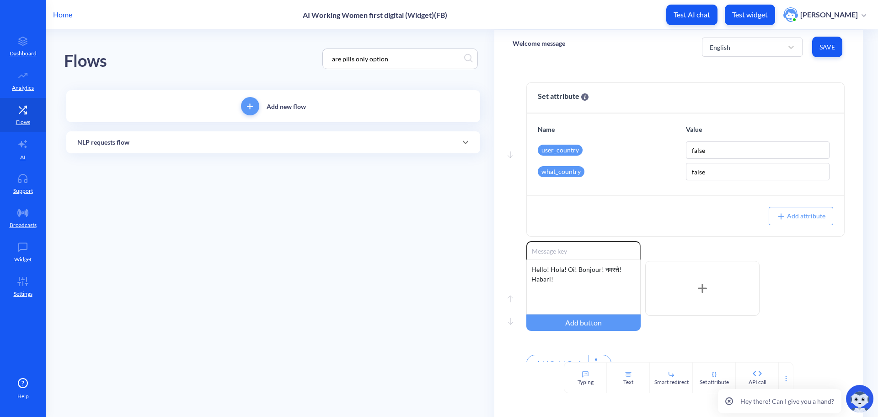
type input "are pills only option"
click at [219, 145] on div "NLP requests flow" at bounding box center [273, 143] width 392 height 10
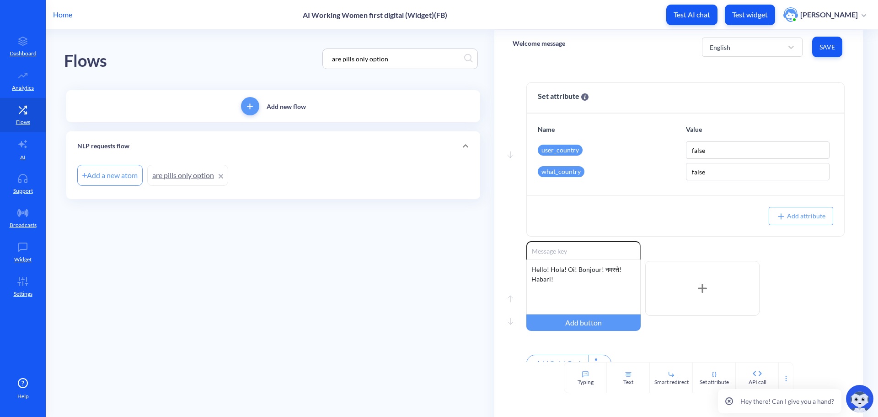
click at [185, 184] on link "are pills only option" at bounding box center [187, 175] width 81 height 21
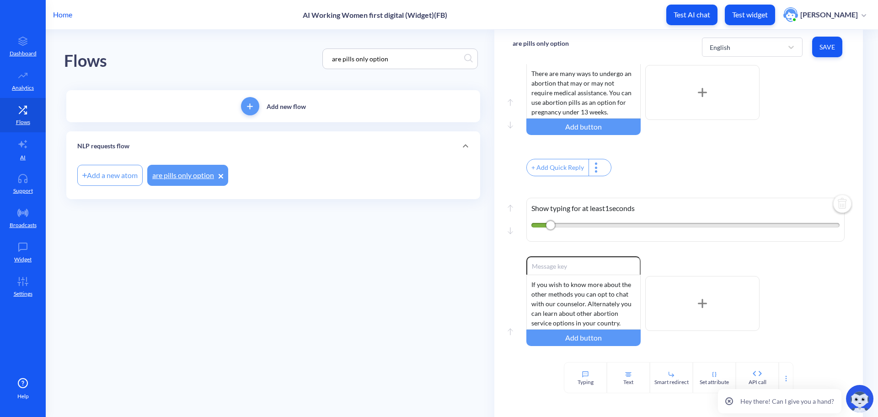
scroll to position [92, 0]
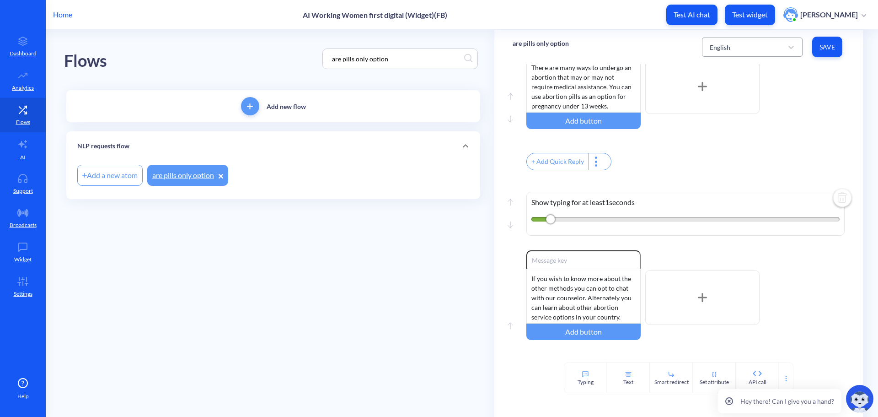
click at [658, 37] on div "English Save" at bounding box center [773, 46] width 143 height 25
click at [658, 44] on div "English" at bounding box center [720, 47] width 21 height 10
click at [658, 102] on div "Hindi" at bounding box center [752, 104] width 101 height 17
type input "हमारे काउंसलर से बात करें"
type input "मेरे देश में विकल्प"
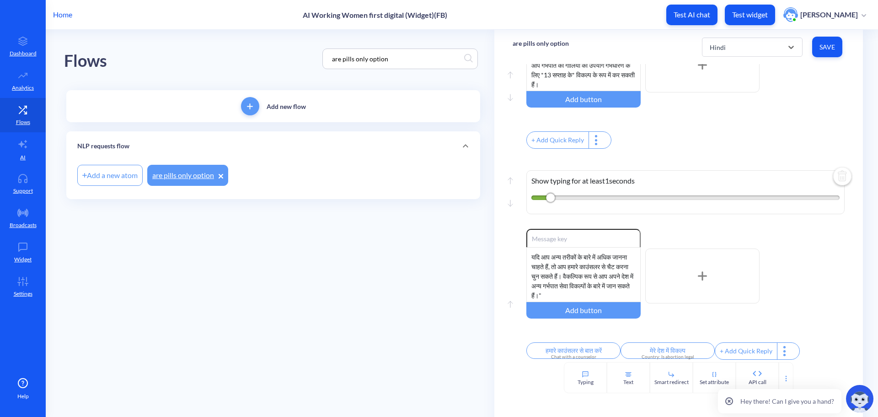
scroll to position [125, 0]
drag, startPoint x: 343, startPoint y: 48, endPoint x: 176, endPoint y: 33, distance: 167.7
click at [177, 33] on div "Flows are pills only option" at bounding box center [273, 59] width 419 height 58
paste input "गर्भपात की दवाएं लेने के बाद"
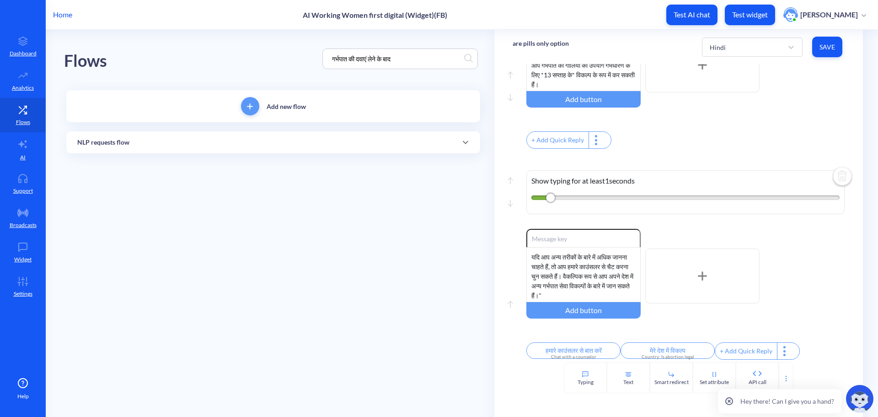
type input "गर्भपात की दवाएं लेने के बाद"
click at [213, 135] on div "NLP requests flow" at bounding box center [273, 142] width 414 height 22
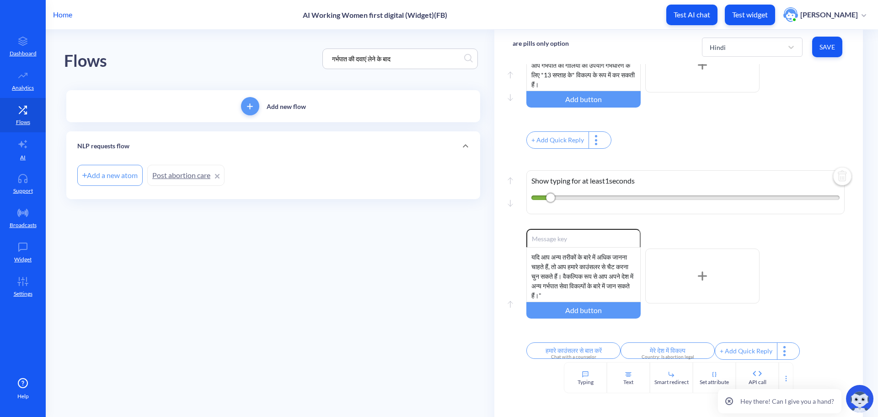
click at [169, 178] on link "Post abortion care" at bounding box center [185, 175] width 77 height 21
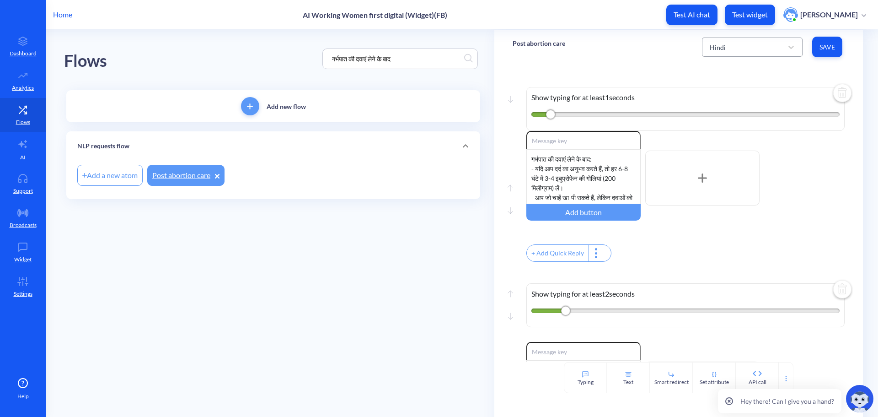
click at [658, 53] on div "Hindi" at bounding box center [745, 47] width 78 height 16
click at [658, 74] on div "English" at bounding box center [752, 70] width 101 height 17
type input "Chat with a counselor"
type input "When to be cautious"
type input "About pills"
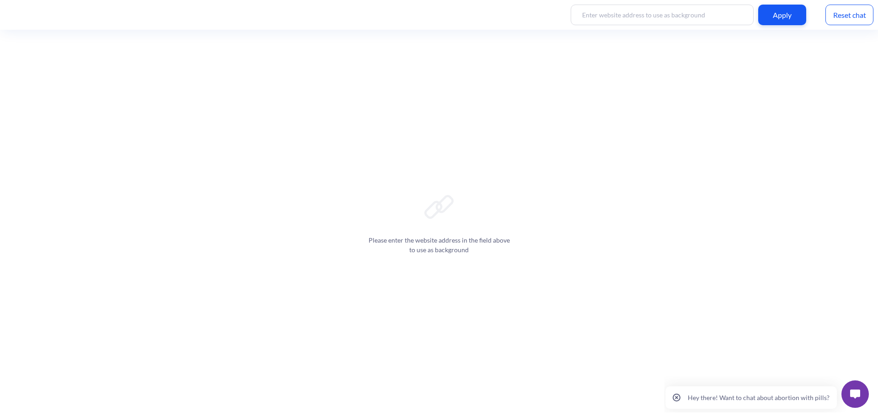
click at [851, 393] on img at bounding box center [856, 393] width 10 height 9
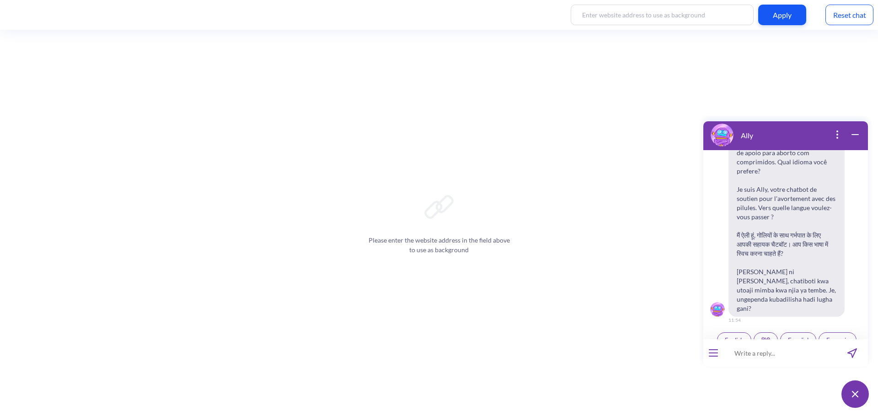
scroll to position [142, 0]
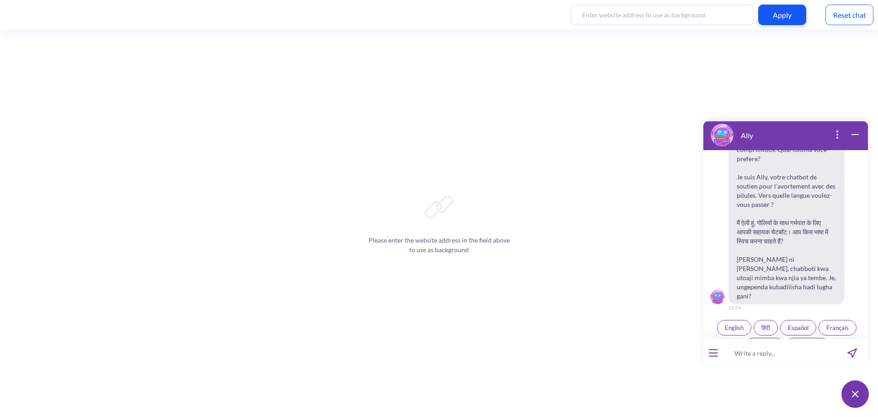
click at [765, 324] on span "हिंदी" at bounding box center [766, 327] width 9 height 7
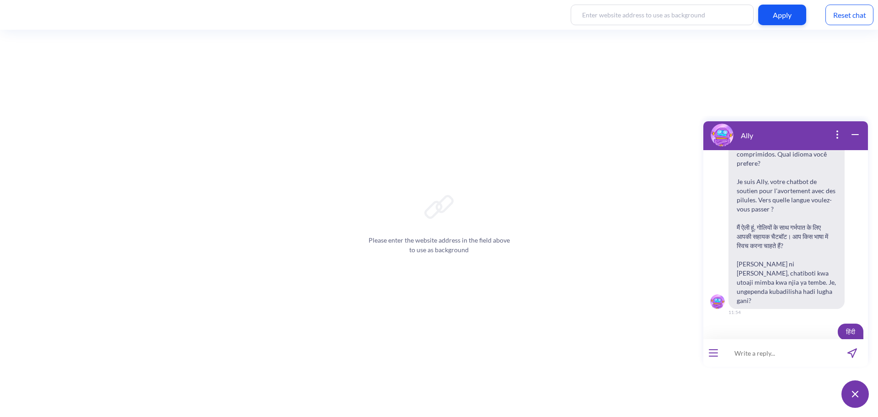
click at [757, 354] on input at bounding box center [780, 352] width 113 height 27
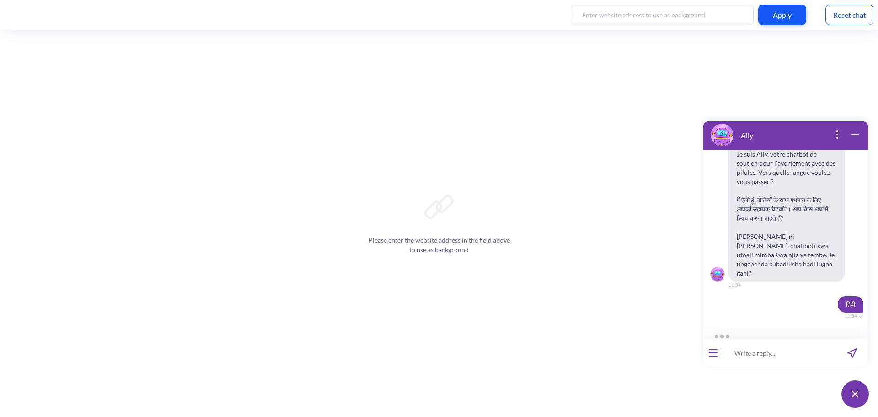
scroll to position [196, 0]
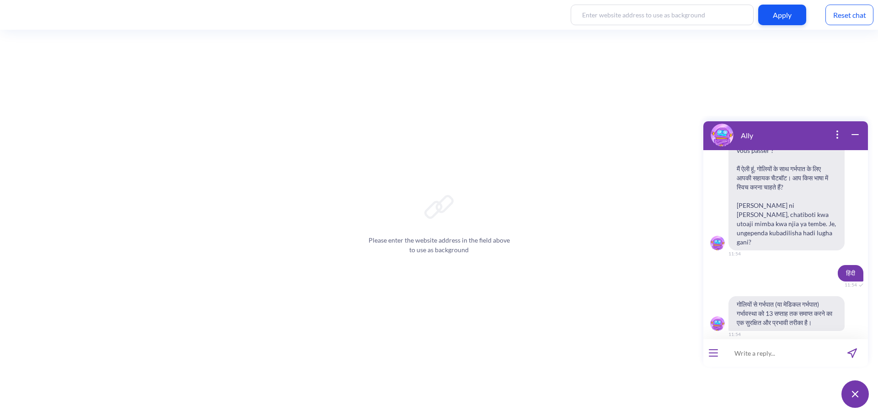
click at [774, 352] on input at bounding box center [780, 352] width 113 height 27
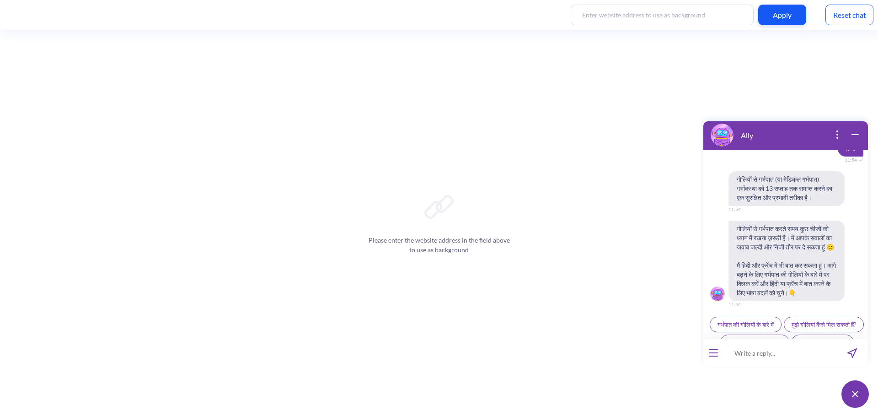
scroll to position [345, 0]
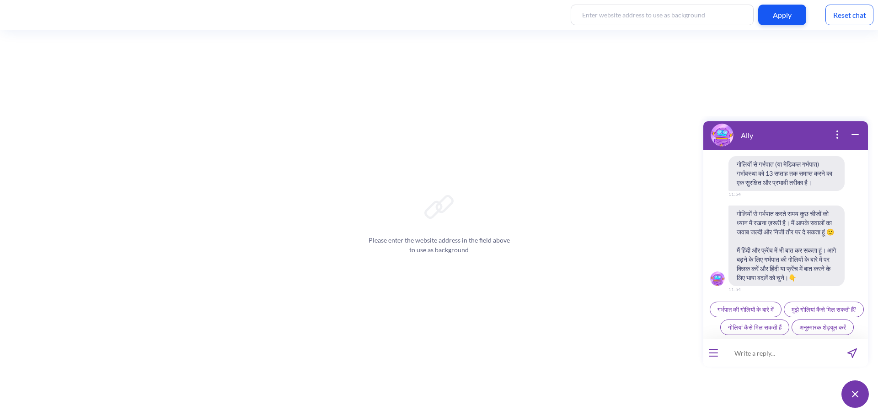
click at [777, 356] on input at bounding box center [780, 352] width 113 height 27
paste input "क्या मैं घर पर गर्भपात करा सकती हूँ?"
type input "क्या मैं घर पर गर्भपात करा सकती हूँ?"
click at [854, 355] on icon "send message" at bounding box center [852, 353] width 9 height 9
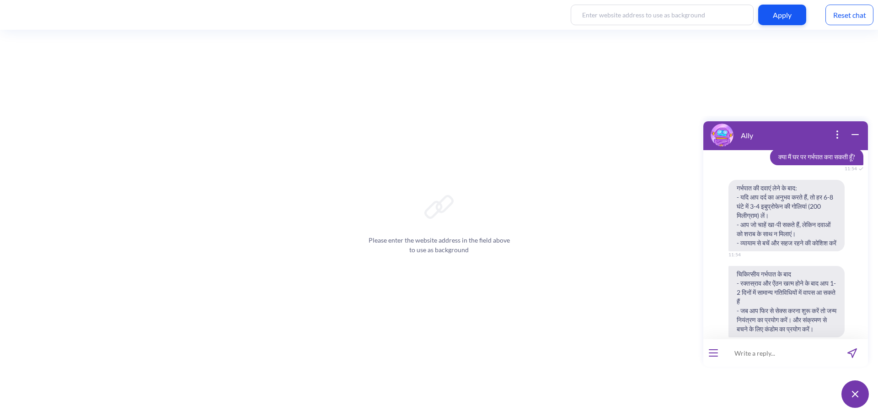
scroll to position [470, 0]
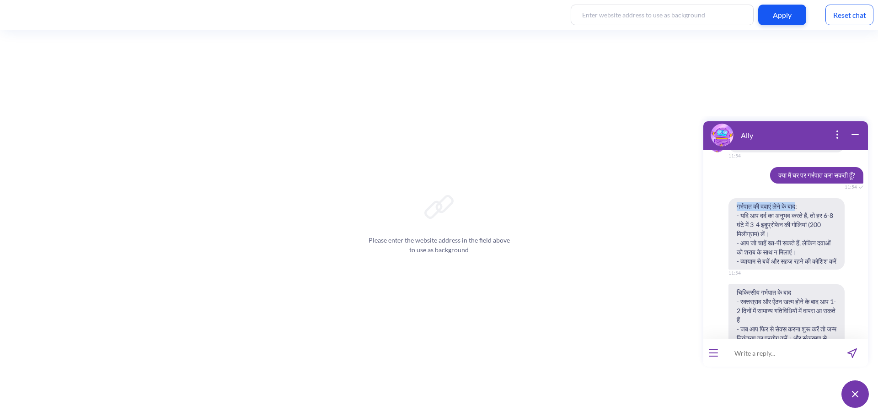
drag, startPoint x: 736, startPoint y: 195, endPoint x: 806, endPoint y: 200, distance: 69.7
click at [806, 200] on span "गर्भपात की दवाएं लेने के बाद: - यदि आप दर्द का अनुभव करते हैं, तो हर 6-8 घंटे म…" at bounding box center [787, 233] width 116 height 71
copy span "गर्भपात की दवाएं लेने के बाद"
click at [844, 7] on div "Reset chat" at bounding box center [850, 15] width 48 height 21
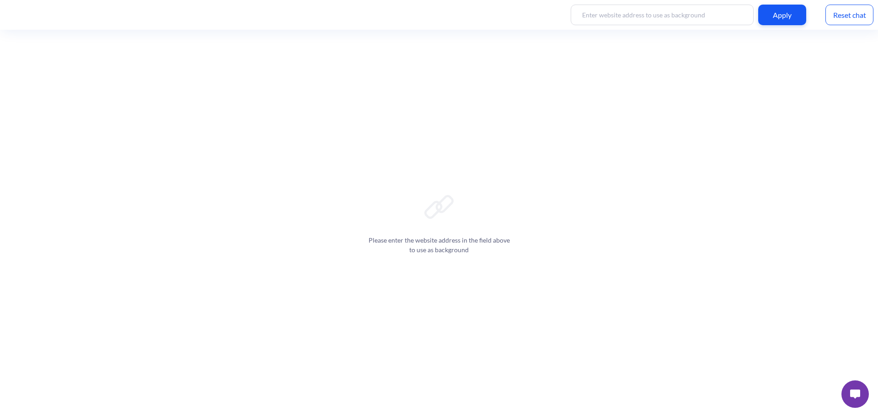
click at [849, 393] on button at bounding box center [855, 393] width 27 height 27
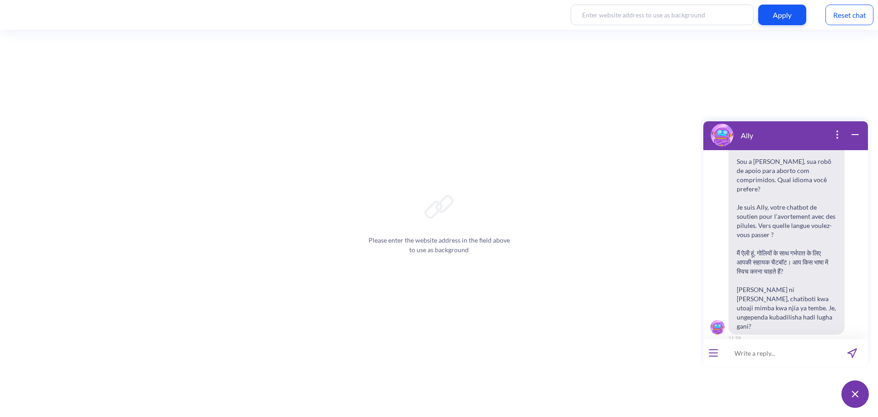
scroll to position [142, 0]
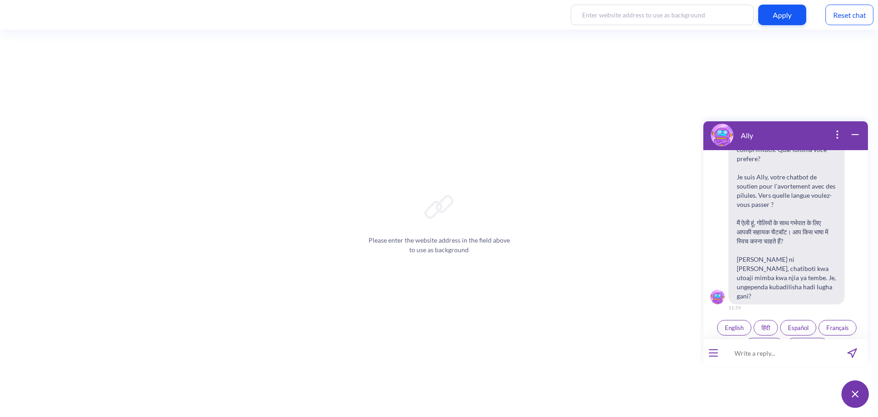
click at [764, 324] on span "हिंदी" at bounding box center [766, 327] width 9 height 7
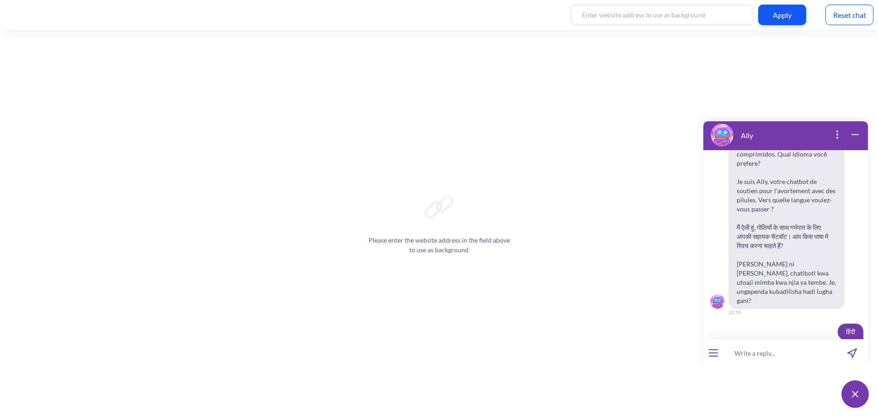
click at [753, 358] on input at bounding box center [780, 352] width 113 height 27
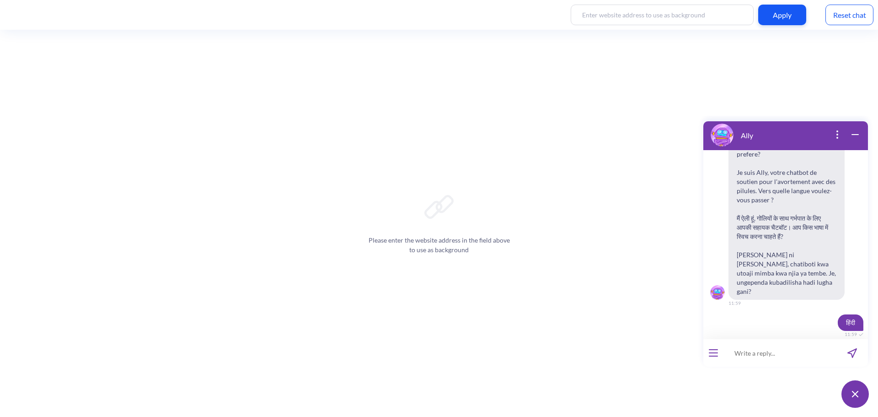
click at [752, 358] on input at bounding box center [780, 352] width 113 height 27
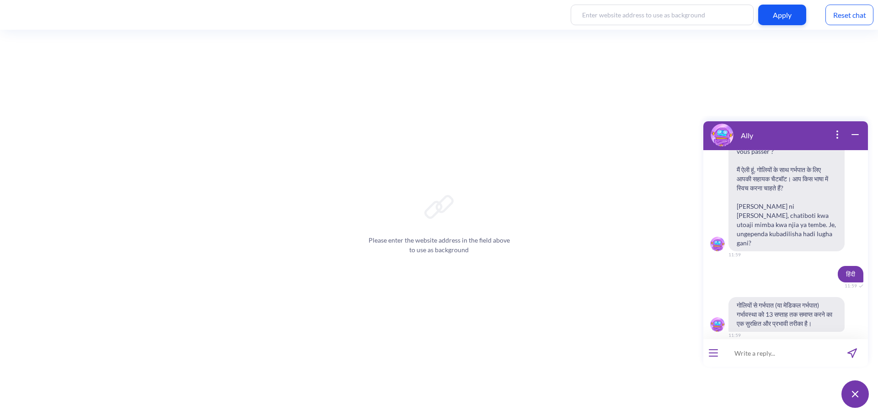
scroll to position [196, 0]
click at [751, 353] on input at bounding box center [780, 352] width 113 height 27
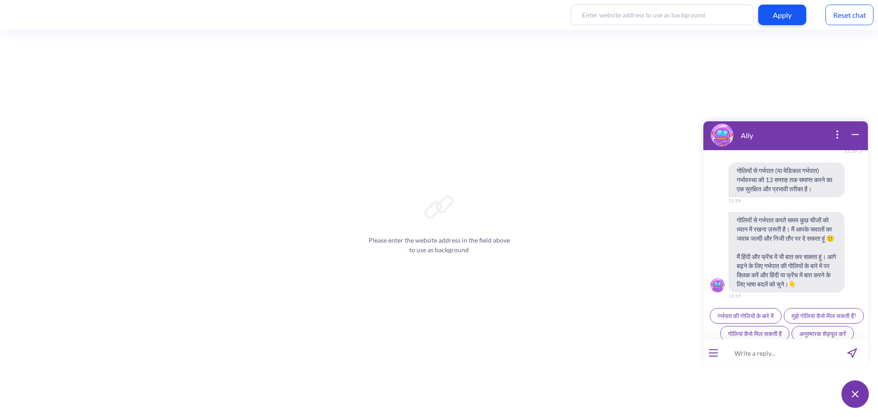
scroll to position [345, 0]
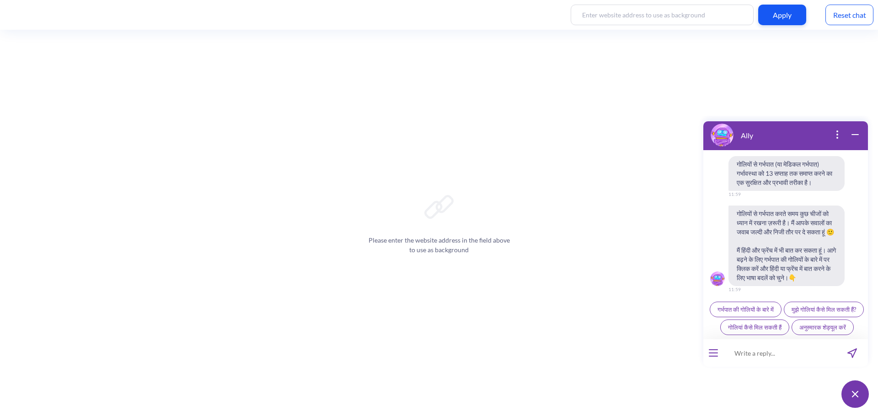
click at [751, 357] on input at bounding box center [780, 352] width 113 height 27
paste input "क्या मैं घर पर गर्भपात करा सकती हूँ?"
type input "क्या मैं घर पर गर्भपात करा सकती हूँ?"
click at [857, 350] on button "send message" at bounding box center [853, 352] width 32 height 27
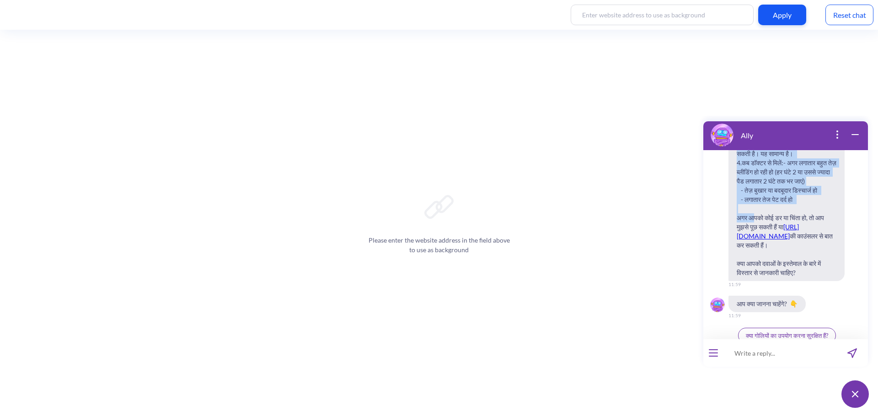
scroll to position [768, 0]
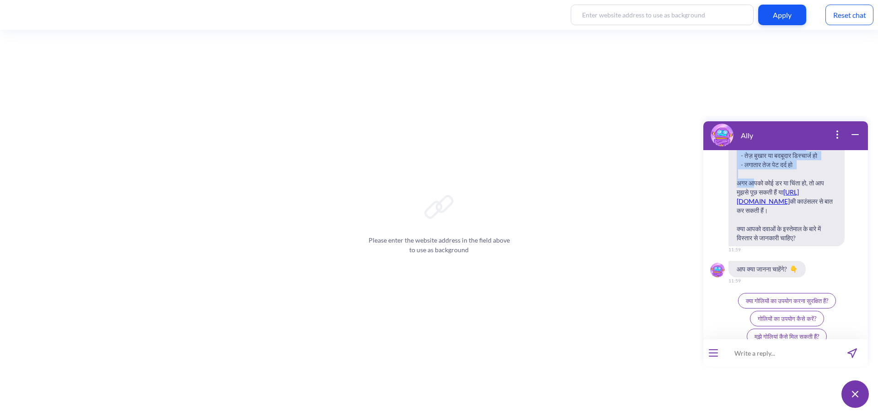
drag, startPoint x: 736, startPoint y: 221, endPoint x: 823, endPoint y: 275, distance: 101.9
click at [823, 246] on span "हाँ, आप घर पर गोलियों से गर्भपात (मेडिकल एबॉर्शन) कर सकती हैं, अगर आपकी गर्भावस…" at bounding box center [787, 73] width 116 height 346
copy span "हाँ, आप घर पर गोलियों से गर्भपात (मेडिकल एबॉर्शन) कर सकती हैं, अगर आपकी गर्भावस…"
click at [811, 287] on div "हाँ, आप घर पर गोलियों से गर्भपात (मेडिकल एबॉर्शन) कर सकती हैं, अगर आपकी गर्भावस…" at bounding box center [786, 123] width 165 height 446
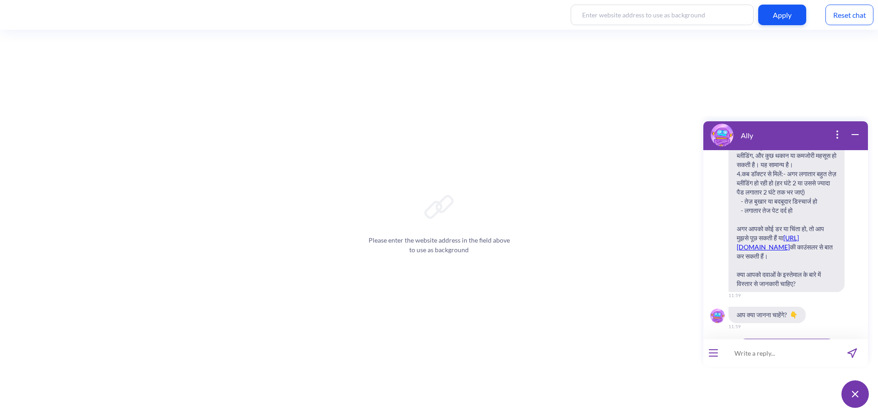
scroll to position [676, 0]
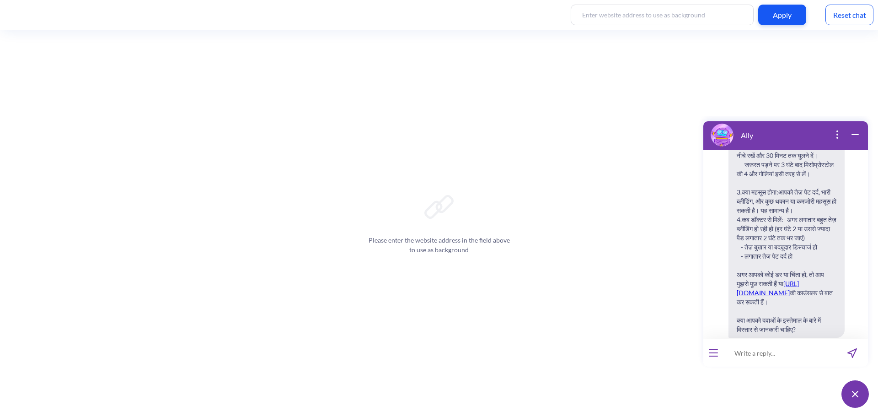
click at [781, 351] on input at bounding box center [780, 352] width 113 height 27
paste input "क्या मैं घर पर गर्भपात करा सकती हूँ?"
type input "क्या मैं घर पर गर्भपात करा सकती हूँ?"
click at [855, 354] on icon "send message" at bounding box center [852, 353] width 9 height 9
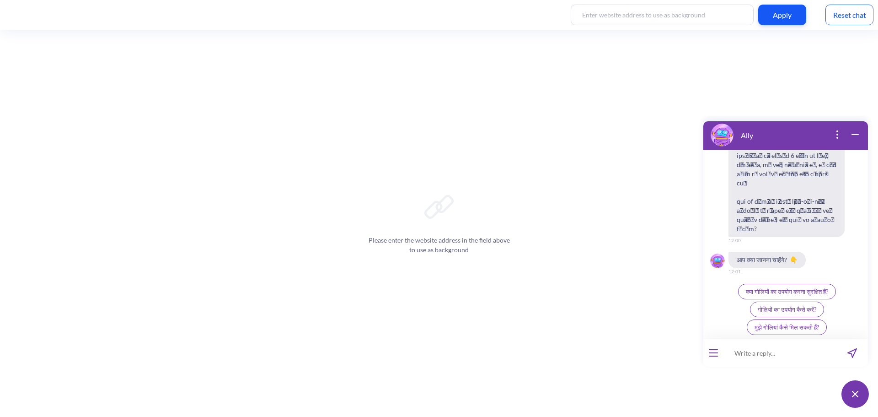
scroll to position [1163, 0]
click at [773, 348] on input at bounding box center [780, 352] width 113 height 27
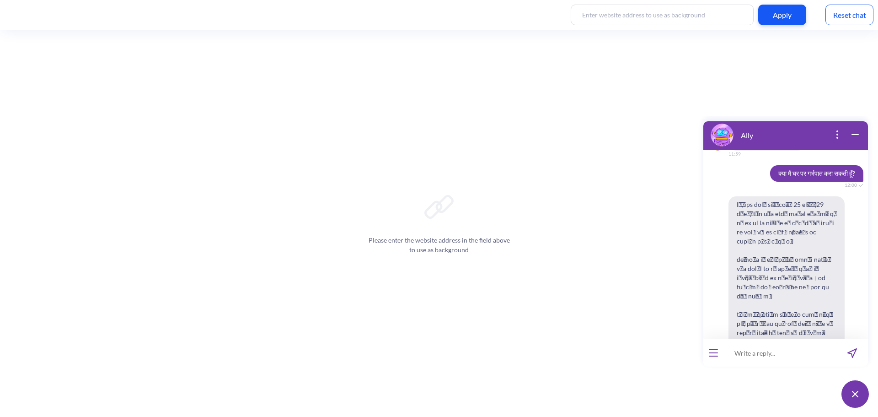
scroll to position [889, 0]
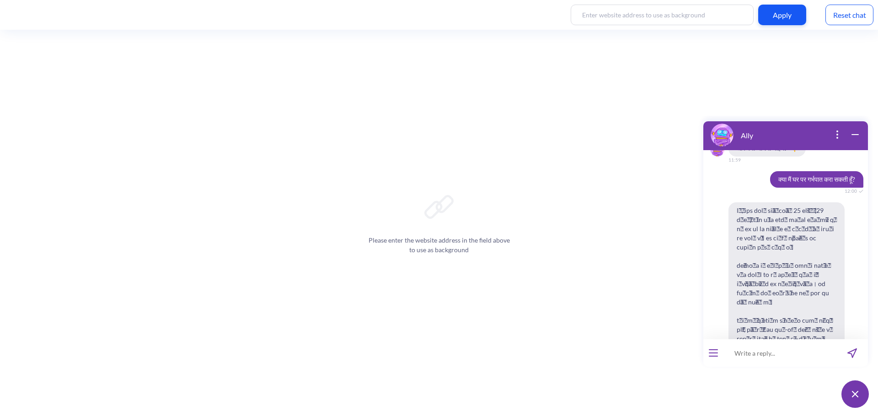
click at [793, 280] on span at bounding box center [787, 334] width 116 height 264
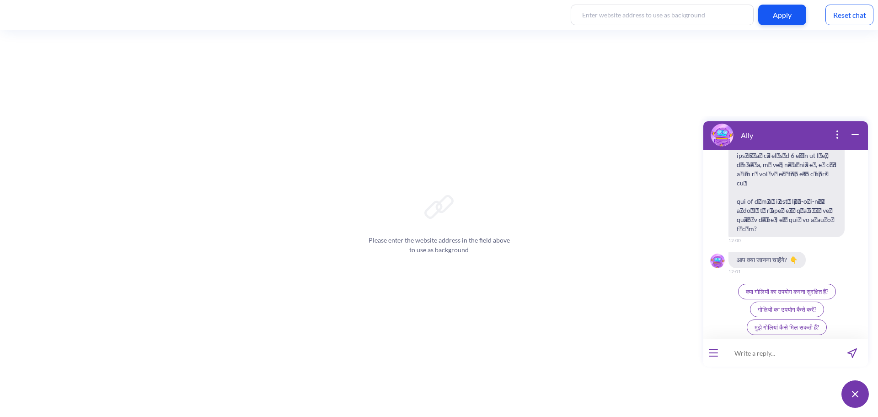
scroll to position [1117, 0]
click at [765, 351] on input at bounding box center [780, 352] width 113 height 27
paste input "Can I have an abortion at home?"
type input "Can I have an abortion at home?"
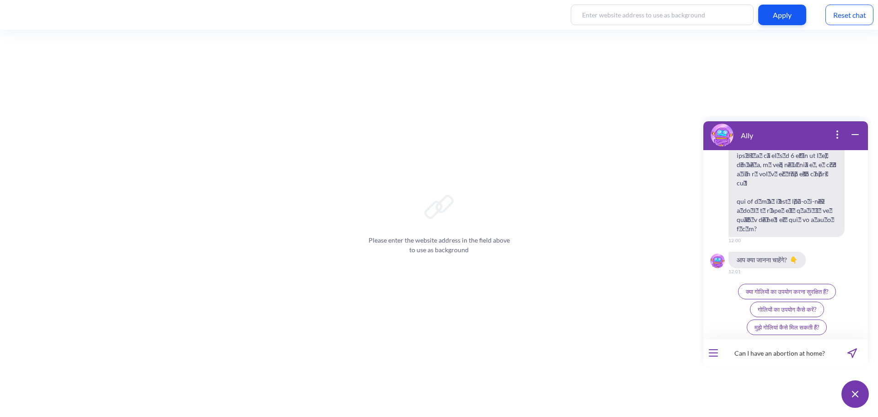
click at [858, 352] on button "send message" at bounding box center [853, 352] width 32 height 27
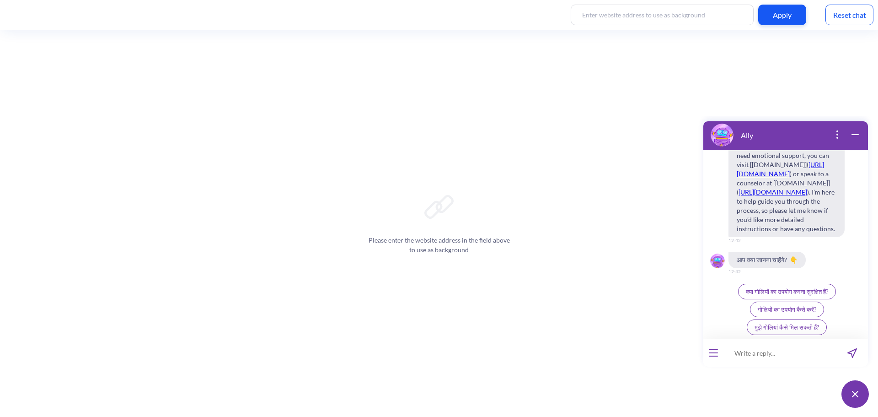
scroll to position [1659, 0]
click at [850, 16] on div "Reset chat" at bounding box center [850, 15] width 48 height 21
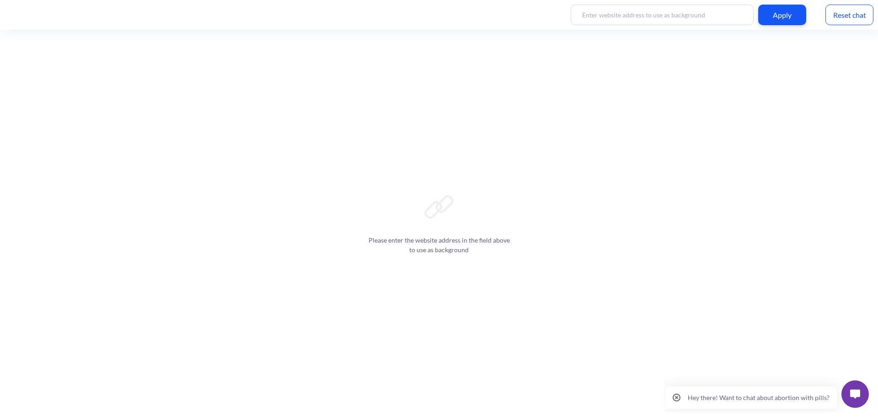
click at [843, 394] on button at bounding box center [855, 393] width 27 height 27
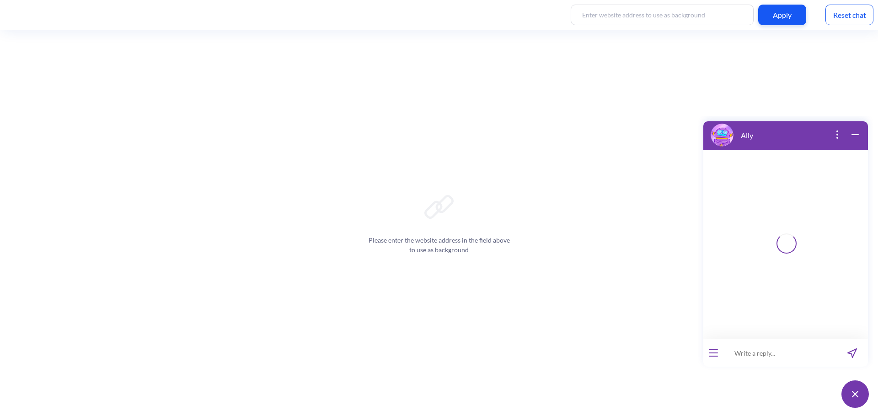
click at [742, 354] on input at bounding box center [780, 352] width 113 height 27
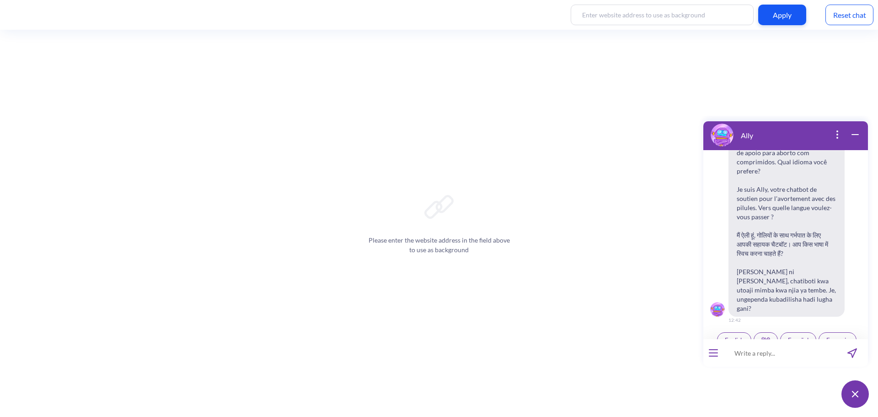
scroll to position [142, 0]
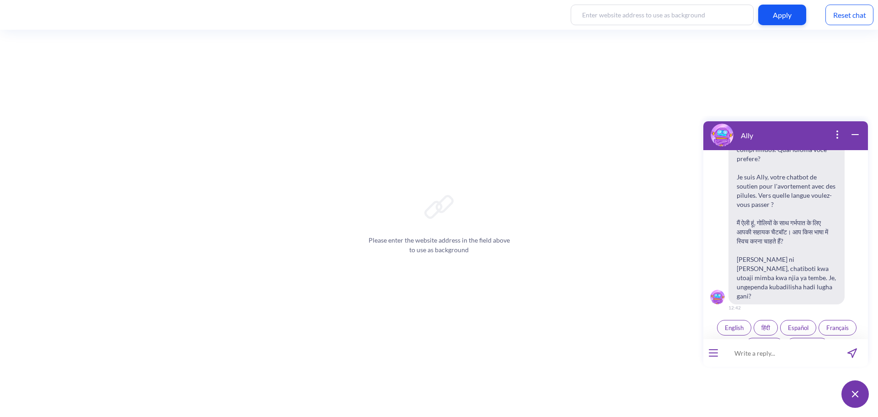
paste input "क्या मैं घर पर गर्भपात करा सकती हूँ?"
type input "क्या मैं घर पर गर्भपात करा सकती हूँ?"
click at [768, 324] on span "हिंदी" at bounding box center [766, 327] width 9 height 7
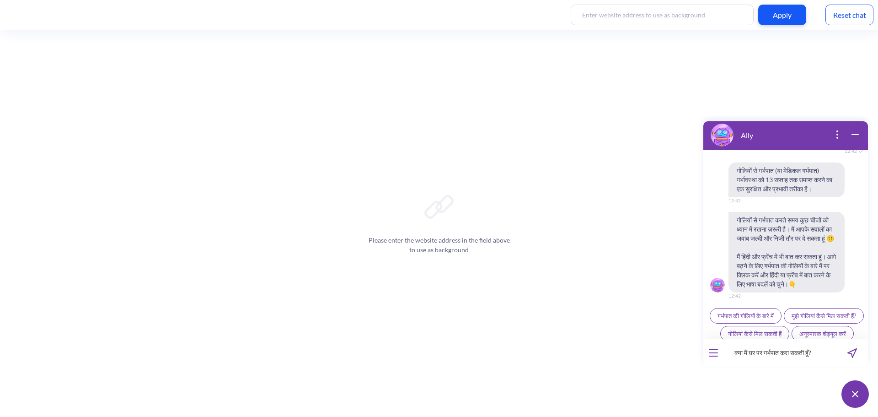
scroll to position [345, 0]
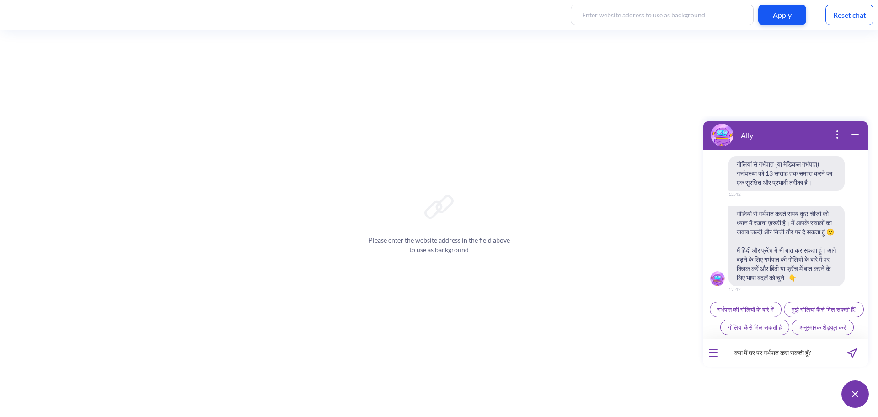
click at [856, 354] on icon "send message" at bounding box center [853, 353] width 10 height 10
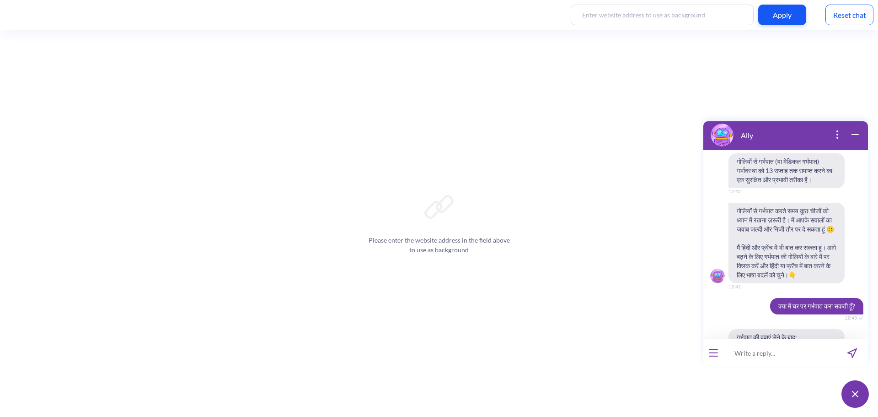
scroll to position [431, 0]
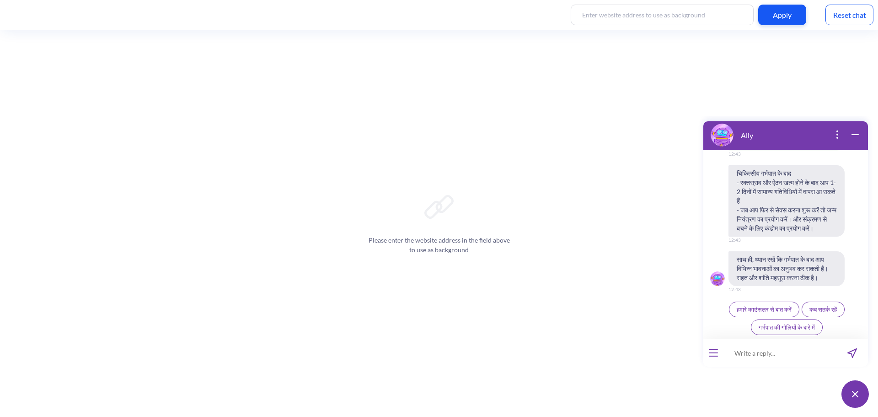
click at [735, 233] on div "गर्भपात की दवाएं लेने के बाद: - यदि आप दर्द का अनुभव करते हैं, तो हर 6-8 घंटे म…" at bounding box center [786, 208] width 165 height 258
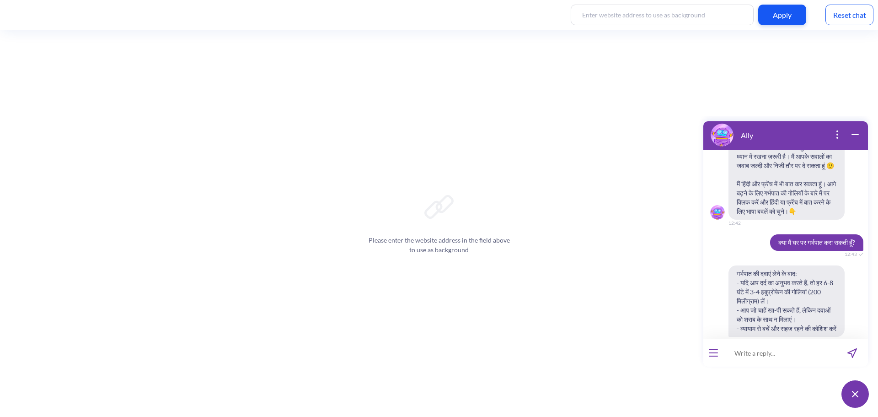
scroll to position [424, 0]
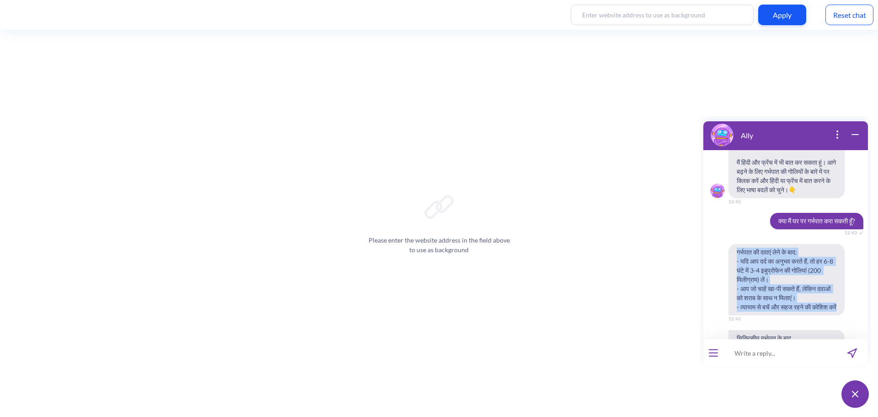
drag, startPoint x: 737, startPoint y: 242, endPoint x: 784, endPoint y: 312, distance: 85.1
click at [784, 312] on span "गर्भपात की दवाएं लेने के बाद: - यदि आप दर्द का अनुभव करते हैं, तो हर 6-8 घंटे म…" at bounding box center [787, 279] width 116 height 71
copy span "गर्भपात की दवाएं लेने के बाद: - यदि आप दर्द का अनुभव करते हैं, तो हर 6-8 घंटे म…"
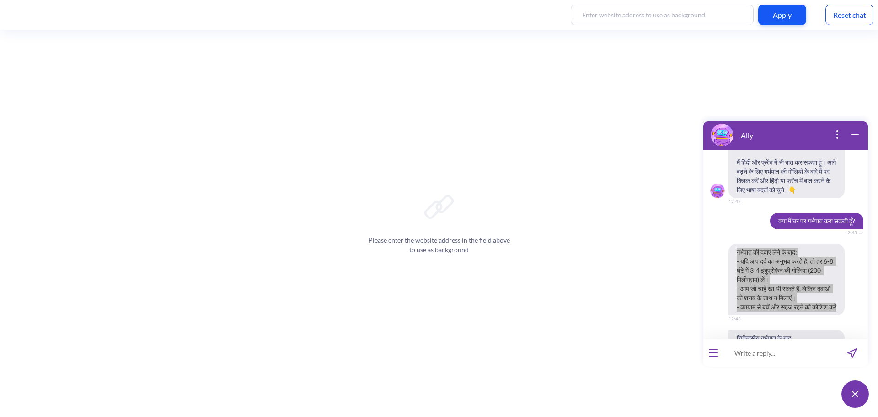
click at [848, 15] on div "Reset chat" at bounding box center [850, 15] width 48 height 21
